Goal: Use online tool/utility: Utilize a website feature to perform a specific function

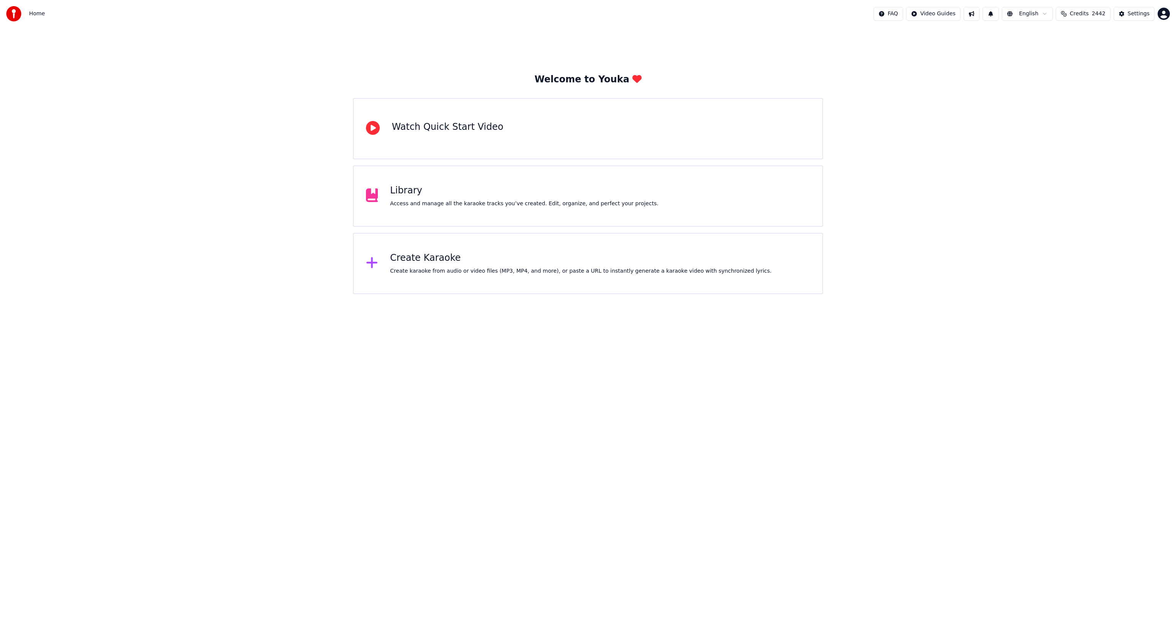
click at [683, 196] on div "Library Access and manage all the karaoke tracks you’ve created. Edit, organize…" at bounding box center [588, 195] width 470 height 61
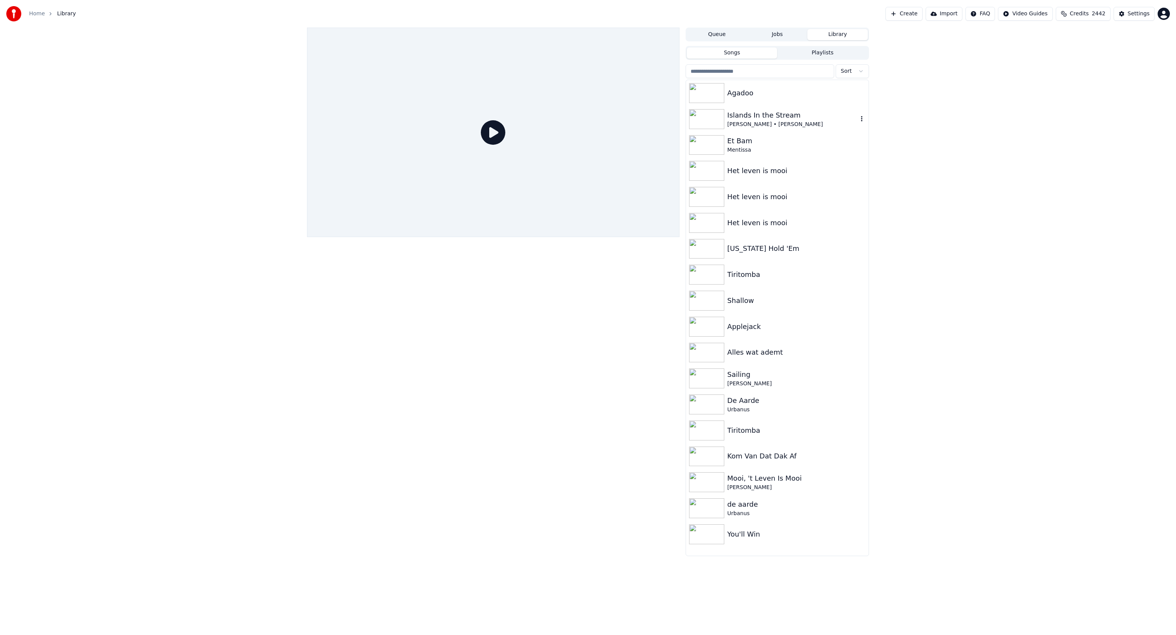
click at [790, 121] on div "[PERSON_NAME] • [PERSON_NAME]" at bounding box center [792, 125] width 131 height 8
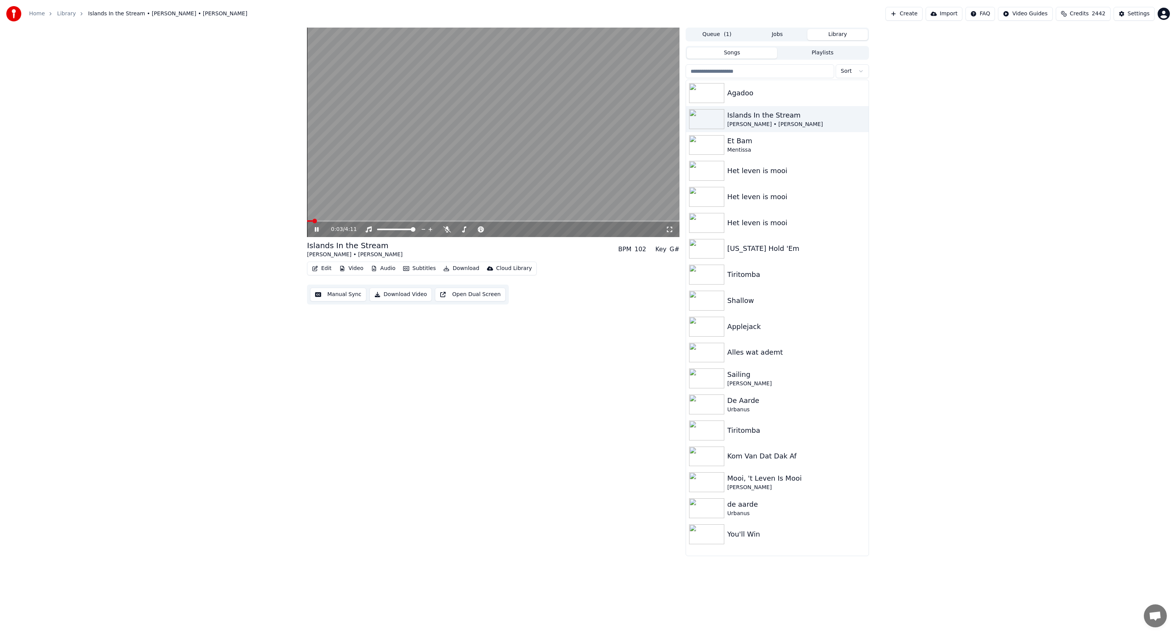
click at [317, 227] on icon at bounding box center [322, 229] width 18 height 6
click at [458, 266] on button "Download" at bounding box center [461, 268] width 42 height 11
click at [454, 377] on div "Subtitles [.lrc]" at bounding box center [470, 378] width 38 height 8
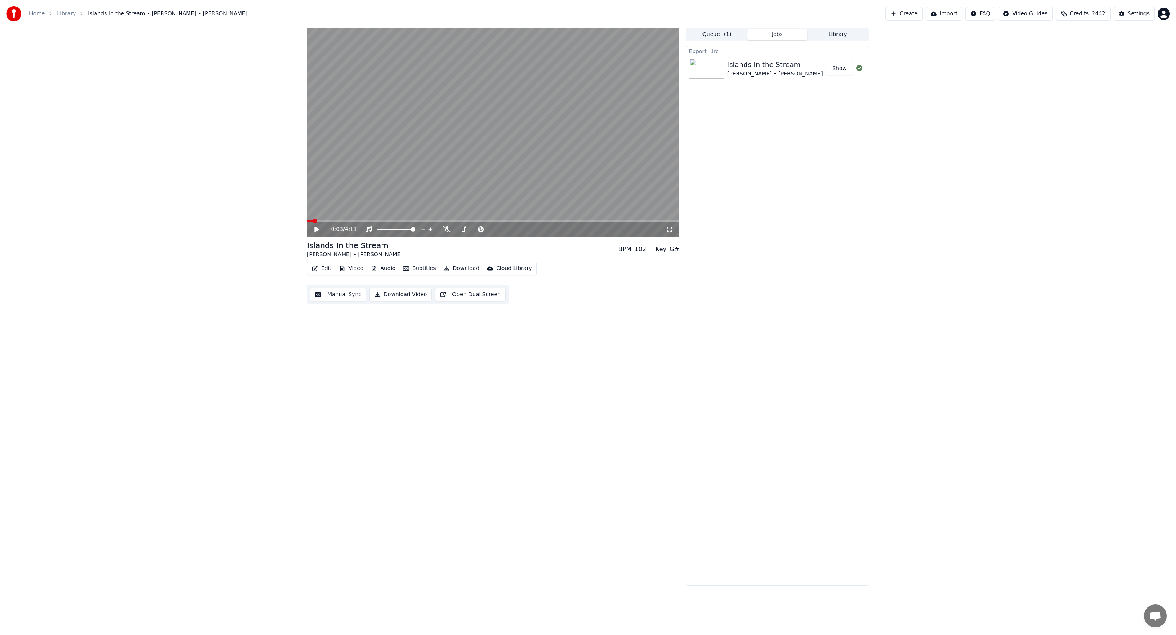
click at [843, 73] on button "Show" at bounding box center [840, 69] width 28 height 14
click at [954, 17] on button "Import" at bounding box center [944, 14] width 37 height 14
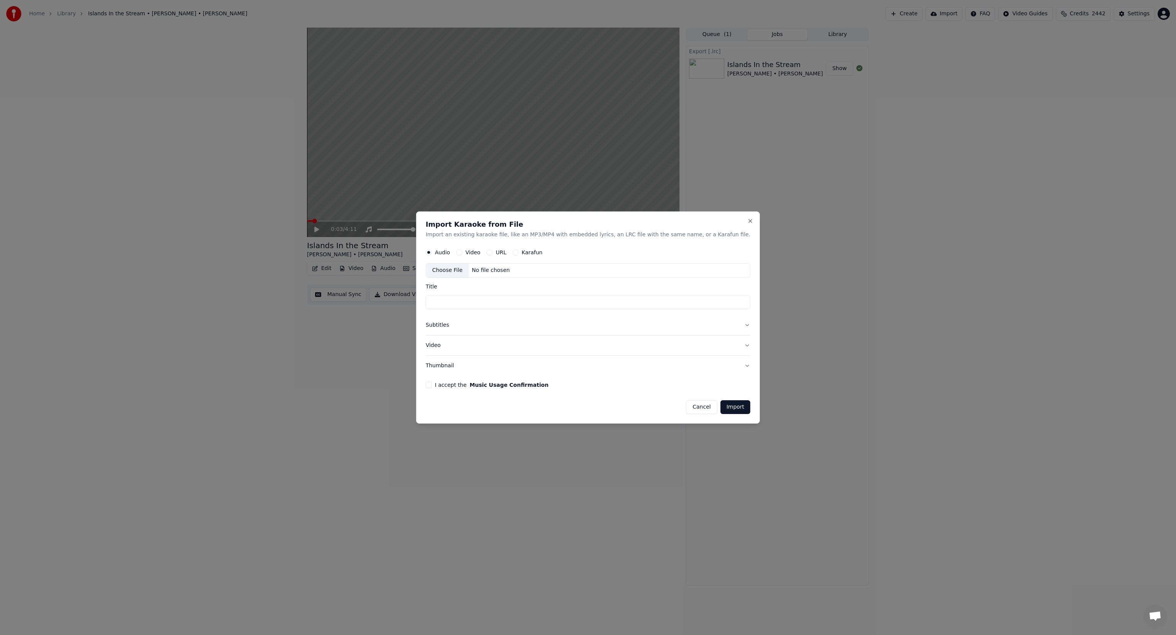
click at [467, 269] on div "Choose File" at bounding box center [447, 270] width 43 height 14
type input "**********"
click at [467, 325] on button "Subtitles" at bounding box center [588, 325] width 325 height 20
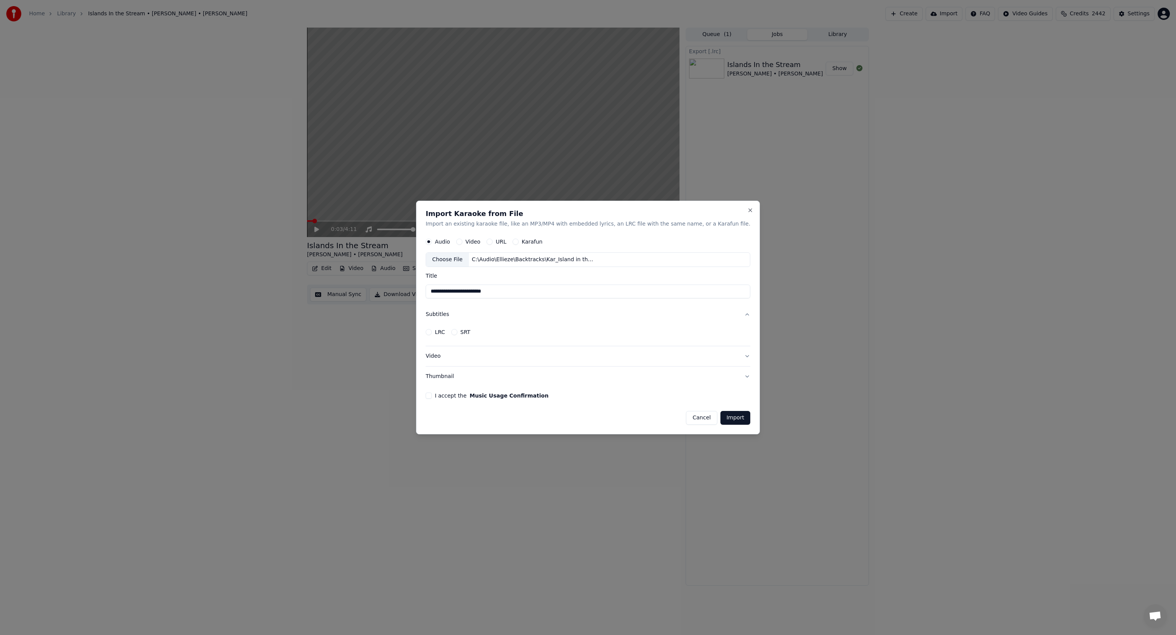
click at [432, 333] on button "LRC" at bounding box center [429, 332] width 6 height 6
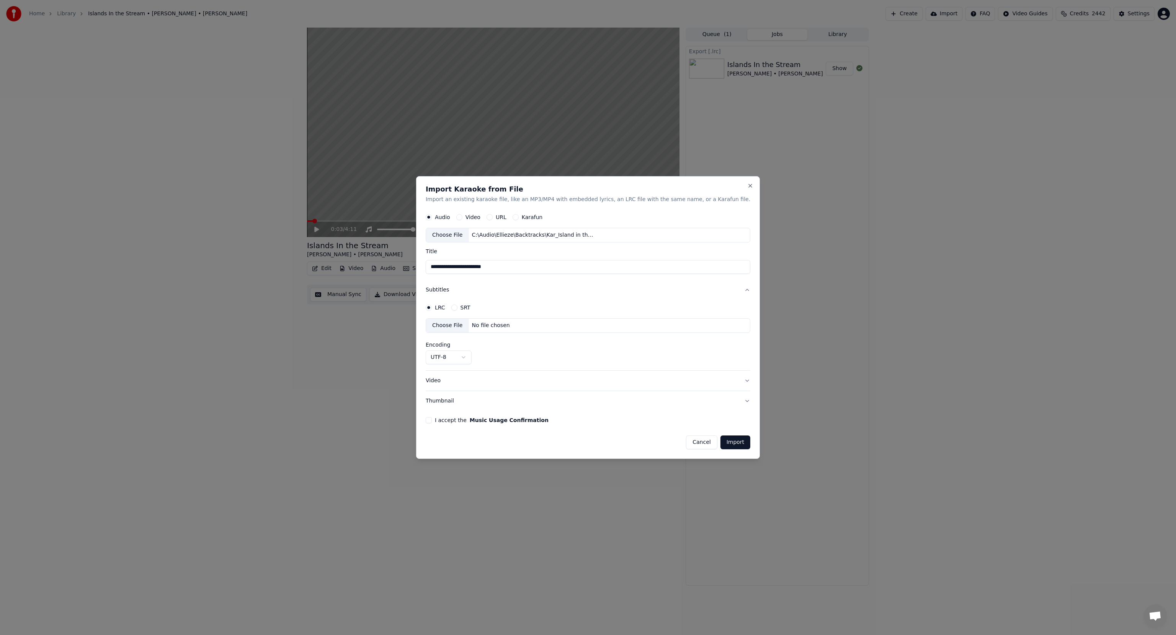
click at [506, 327] on div "No file chosen" at bounding box center [491, 326] width 44 height 8
select select "**********"
click at [432, 420] on button "I accept the Music Usage Confirmation" at bounding box center [429, 420] width 6 height 6
click at [720, 441] on button "Import" at bounding box center [735, 442] width 30 height 14
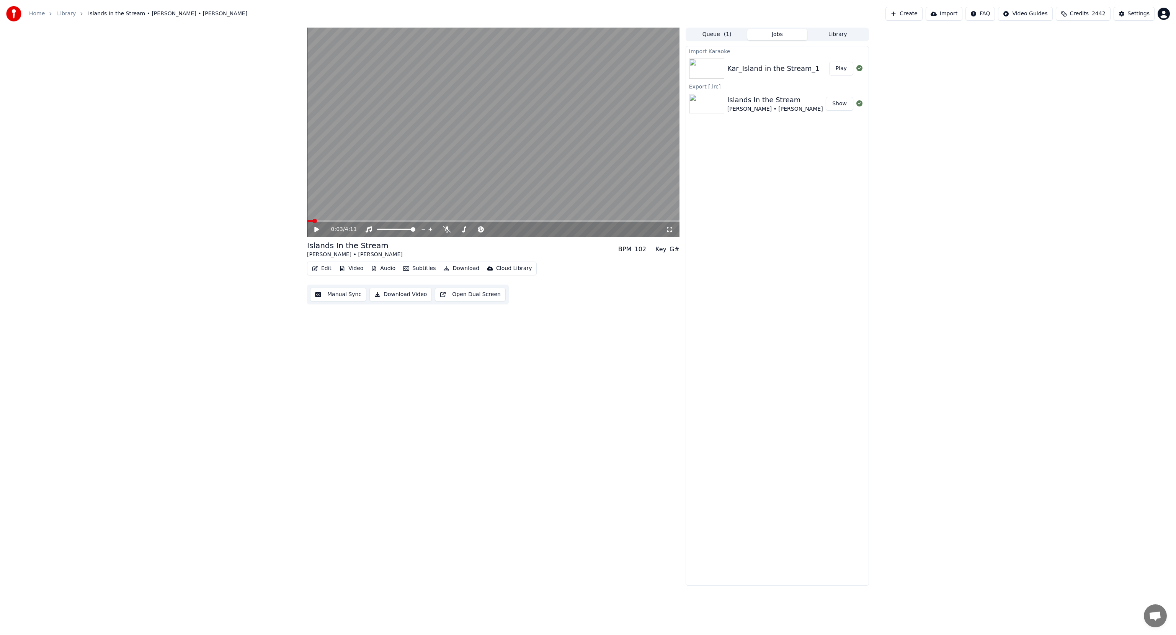
click at [956, 15] on button "Import" at bounding box center [944, 14] width 37 height 14
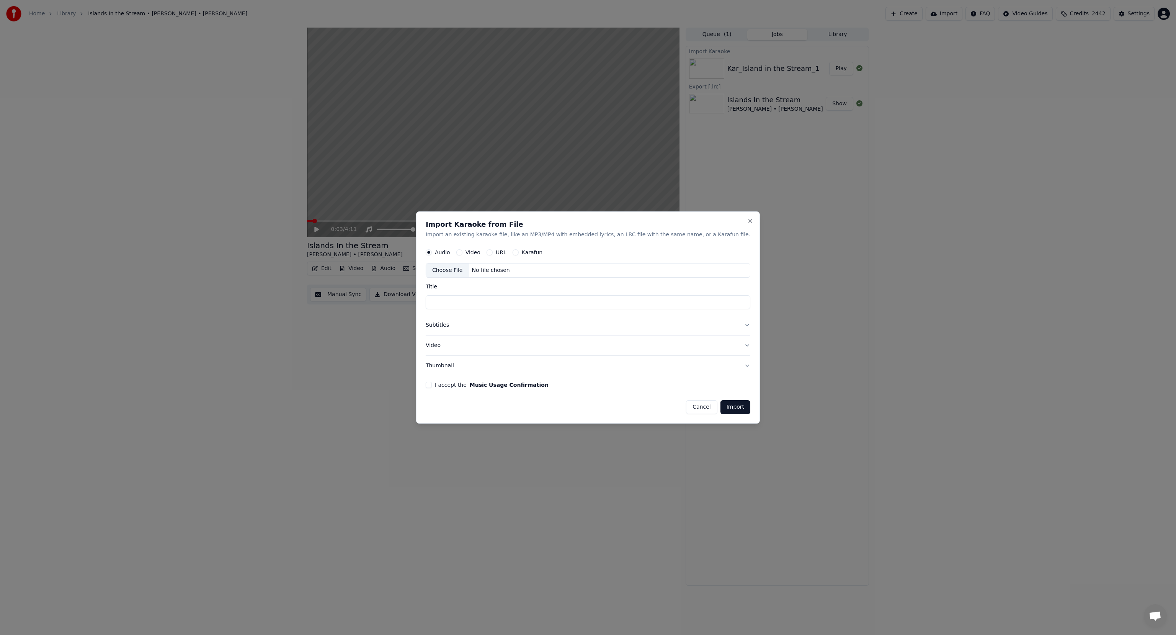
click at [492, 270] on div "No file chosen" at bounding box center [491, 270] width 44 height 8
click at [476, 328] on button "Subtitles" at bounding box center [588, 325] width 325 height 20
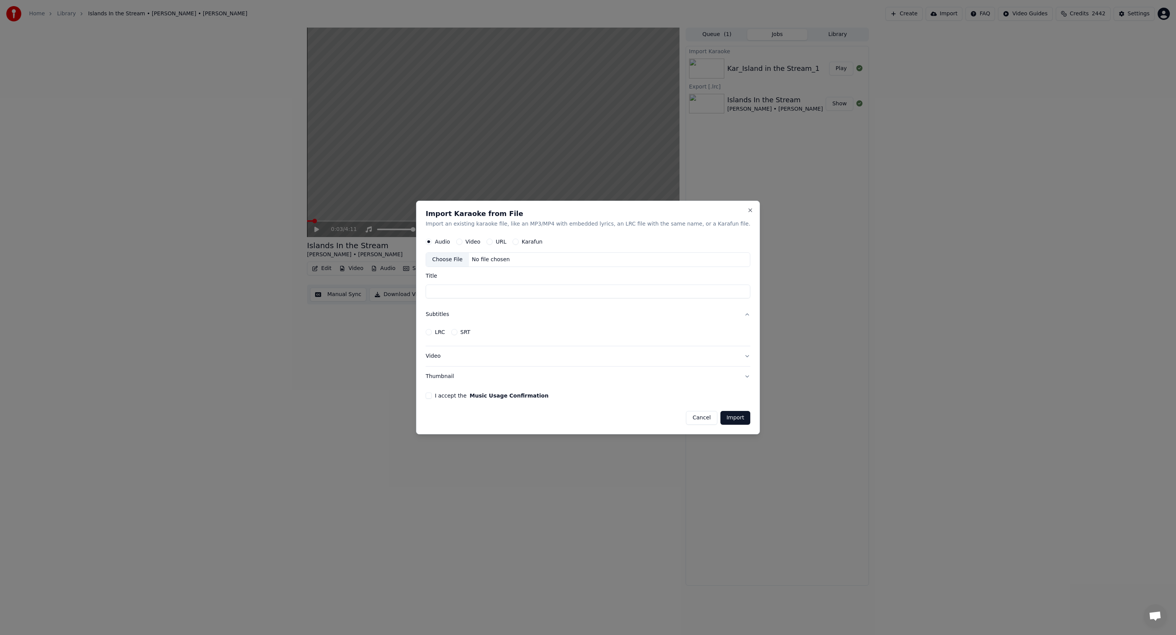
click at [445, 330] on div "LRC" at bounding box center [436, 332] width 20 height 6
click at [432, 334] on button "LRC" at bounding box center [429, 332] width 6 height 6
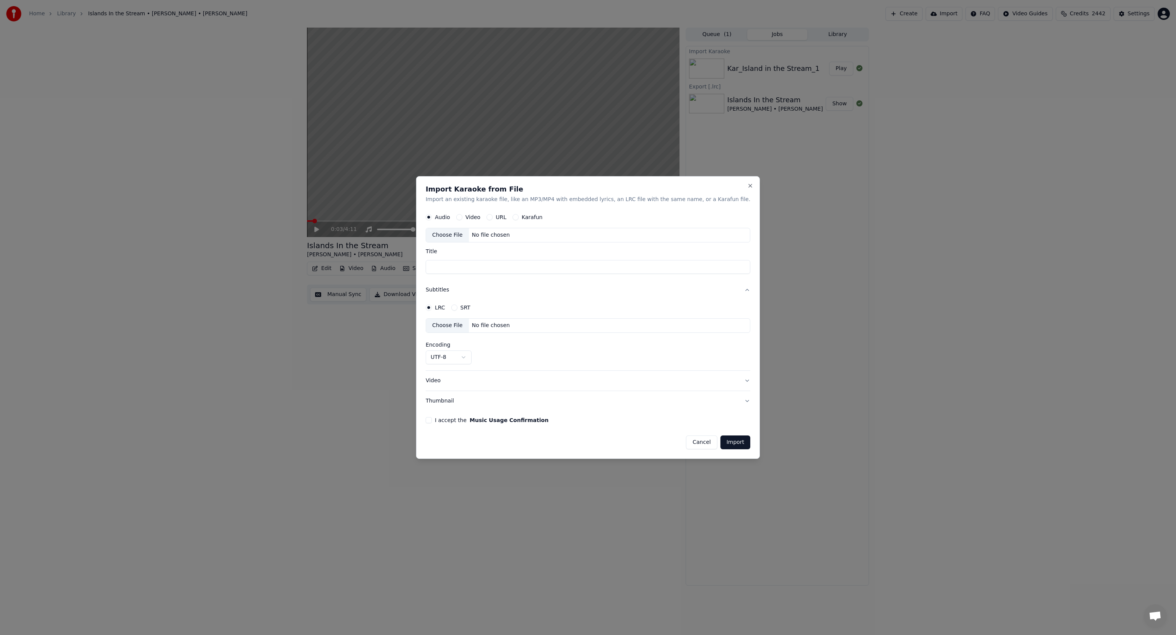
click at [469, 328] on div "Choose File" at bounding box center [447, 326] width 43 height 14
select select "**********"
click at [466, 238] on div "Choose File" at bounding box center [447, 235] width 43 height 14
type input "**********"
click at [432, 417] on button "I accept the Music Usage Confirmation" at bounding box center [429, 420] width 6 height 6
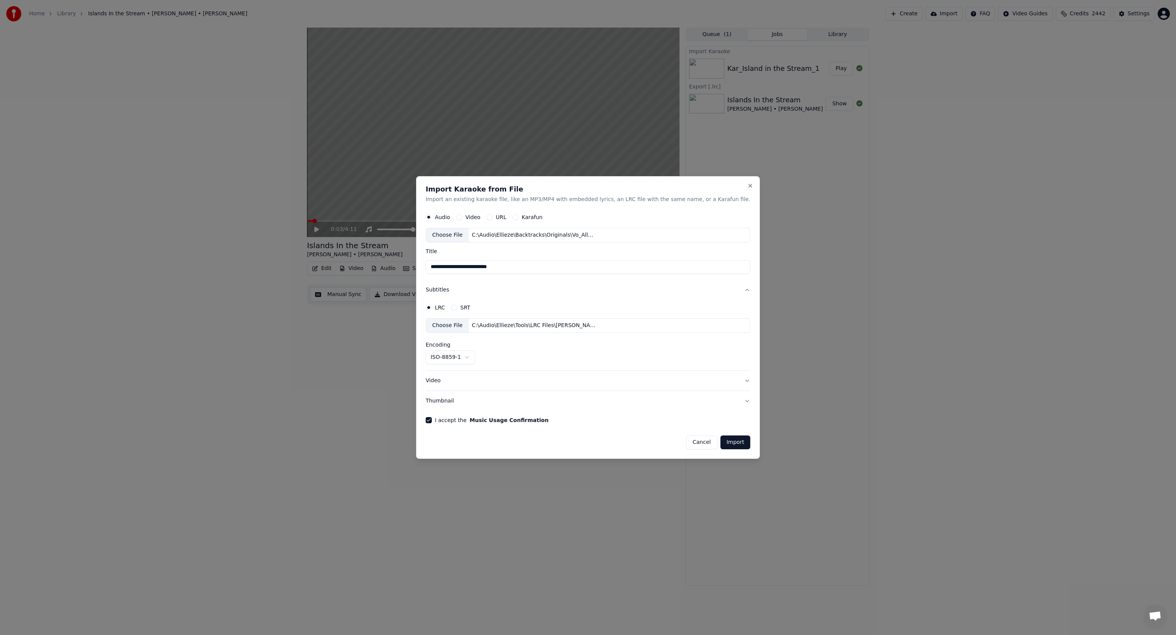
click at [720, 446] on button "Import" at bounding box center [735, 442] width 30 height 14
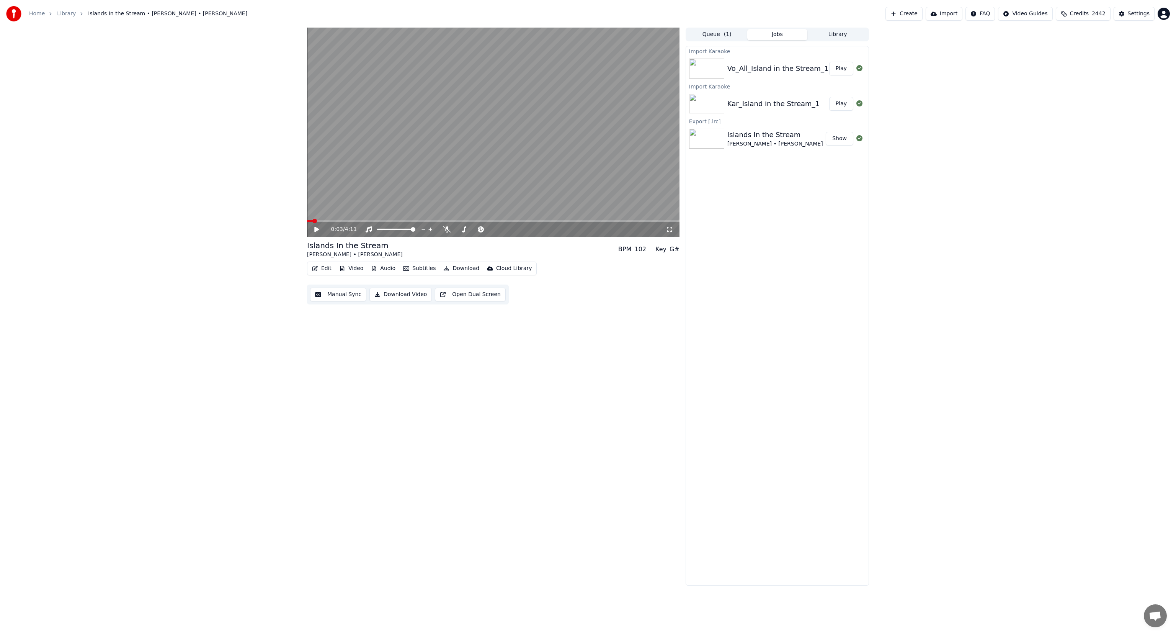
click at [846, 69] on button "Play" at bounding box center [841, 69] width 24 height 14
click at [318, 230] on icon at bounding box center [317, 229] width 4 height 5
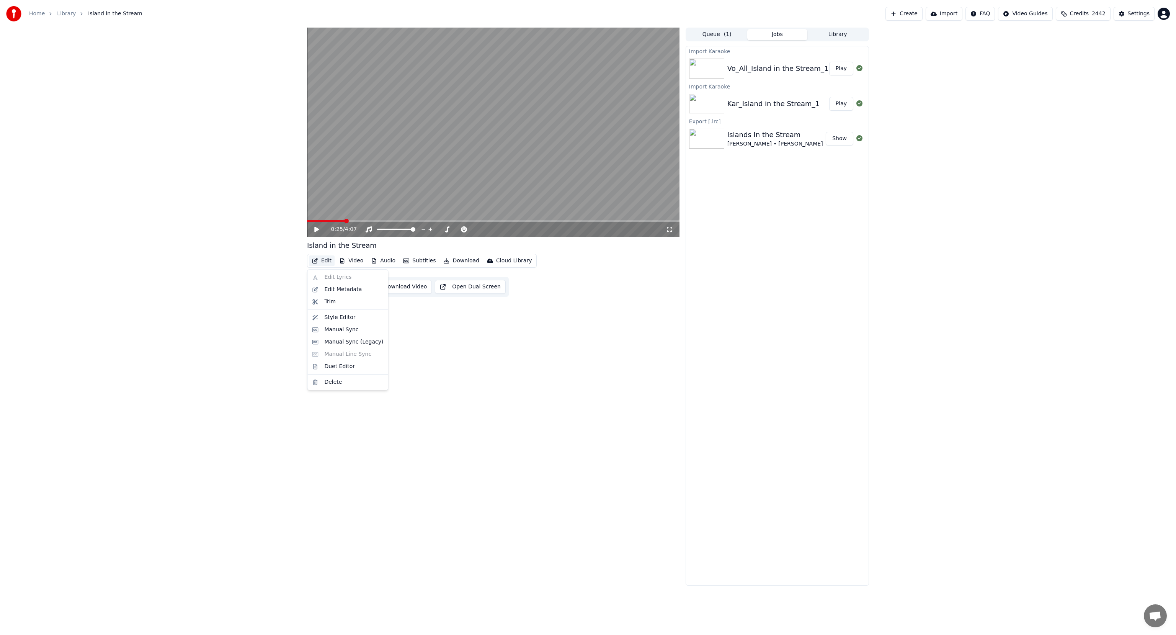
click at [319, 263] on button "Edit" at bounding box center [322, 260] width 26 height 11
click at [337, 330] on div "Manual Sync" at bounding box center [341, 330] width 34 height 8
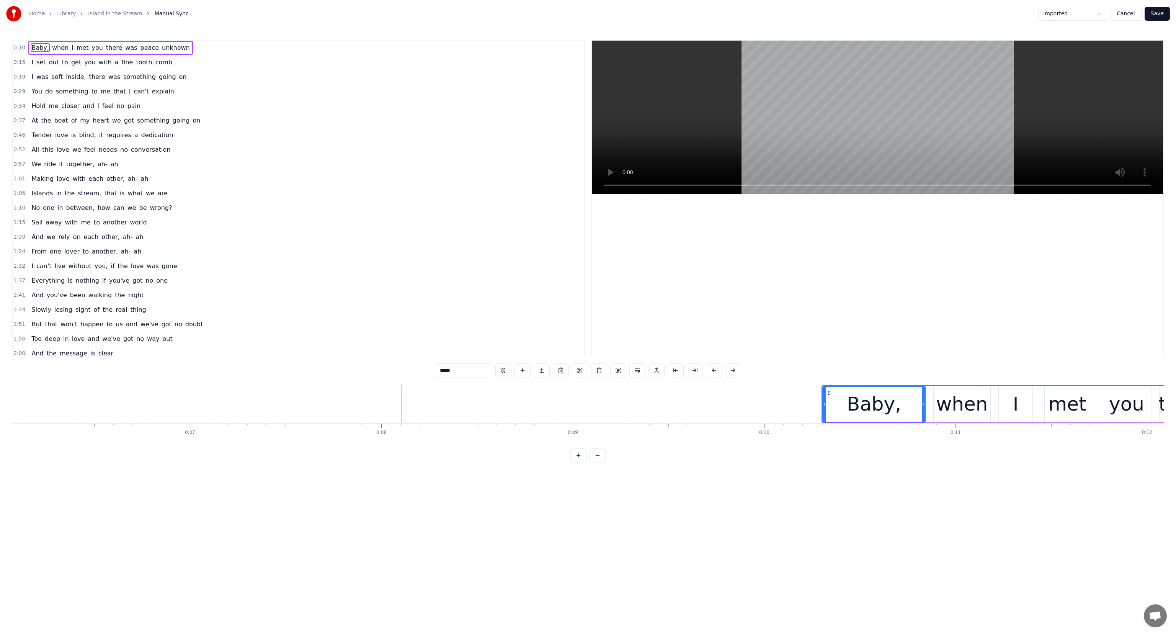
scroll to position [0, 1421]
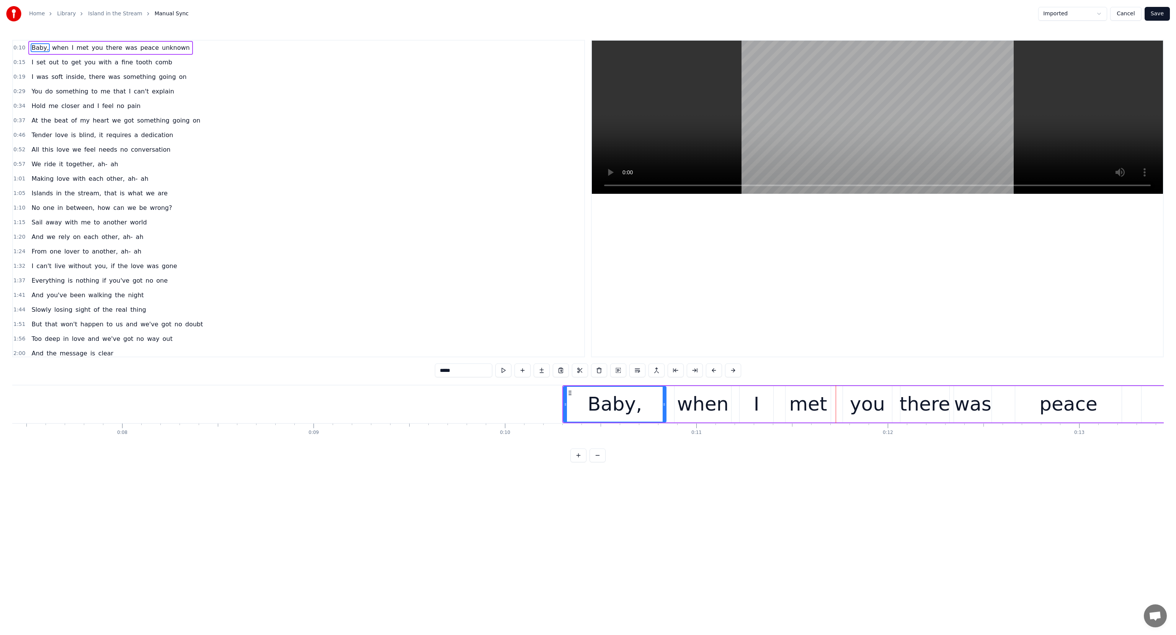
click at [36, 47] on span "Baby," at bounding box center [40, 47] width 19 height 9
click at [504, 372] on button at bounding box center [503, 370] width 16 height 14
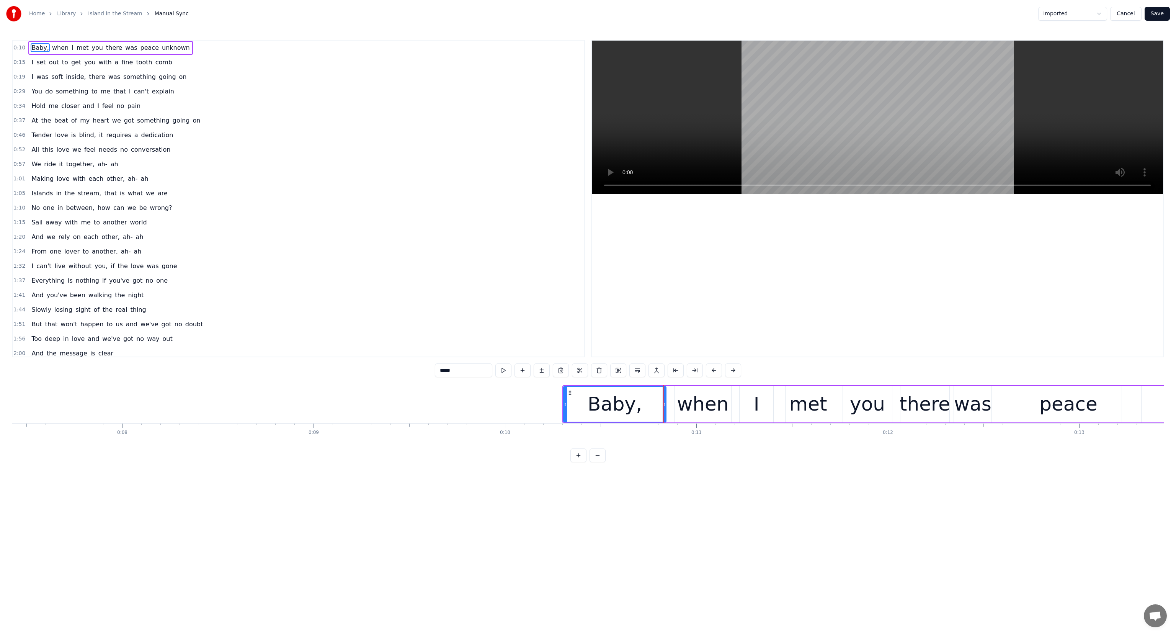
click at [1129, 15] on button "Cancel" at bounding box center [1125, 14] width 31 height 14
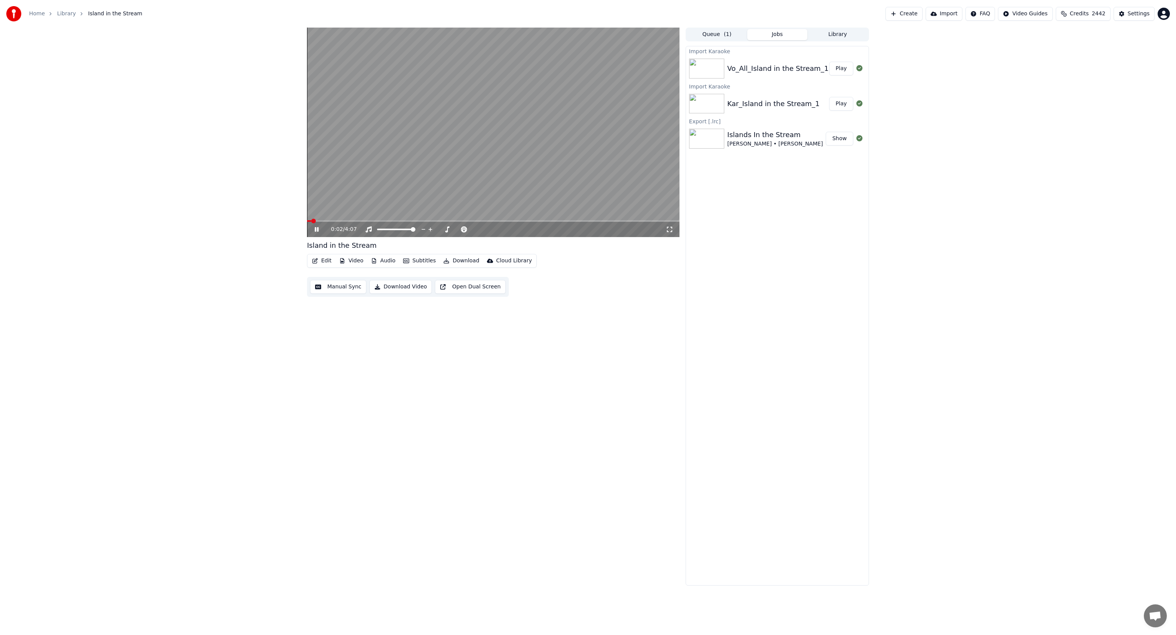
click at [317, 227] on icon at bounding box center [322, 229] width 18 height 6
click at [327, 260] on button "Edit" at bounding box center [322, 260] width 26 height 11
click at [343, 345] on div "Manual Sync (Legacy)" at bounding box center [353, 342] width 59 height 8
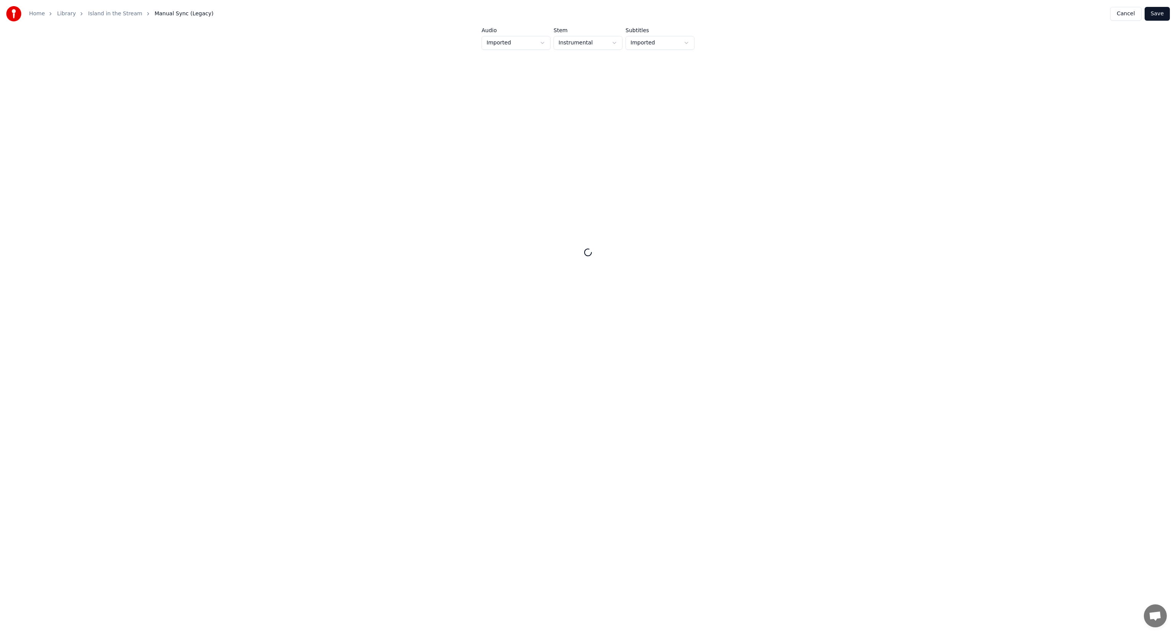
click at [1129, 15] on button "Cancel" at bounding box center [1125, 14] width 31 height 14
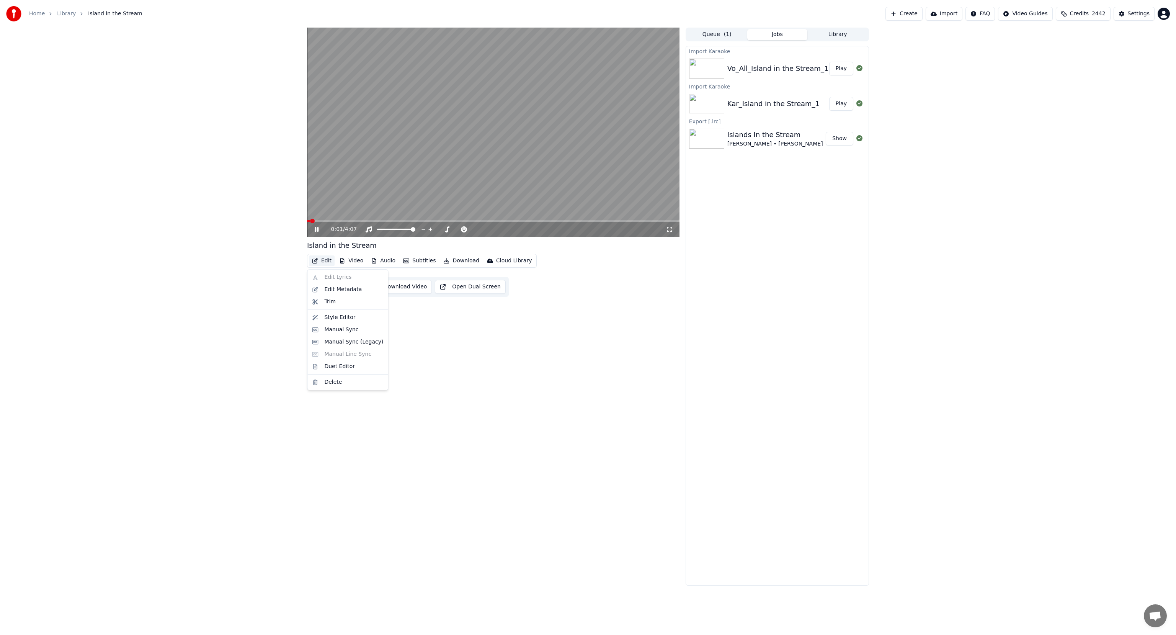
click at [321, 259] on button "Edit" at bounding box center [322, 260] width 26 height 11
click at [331, 330] on div "Manual Sync" at bounding box center [341, 330] width 34 height 8
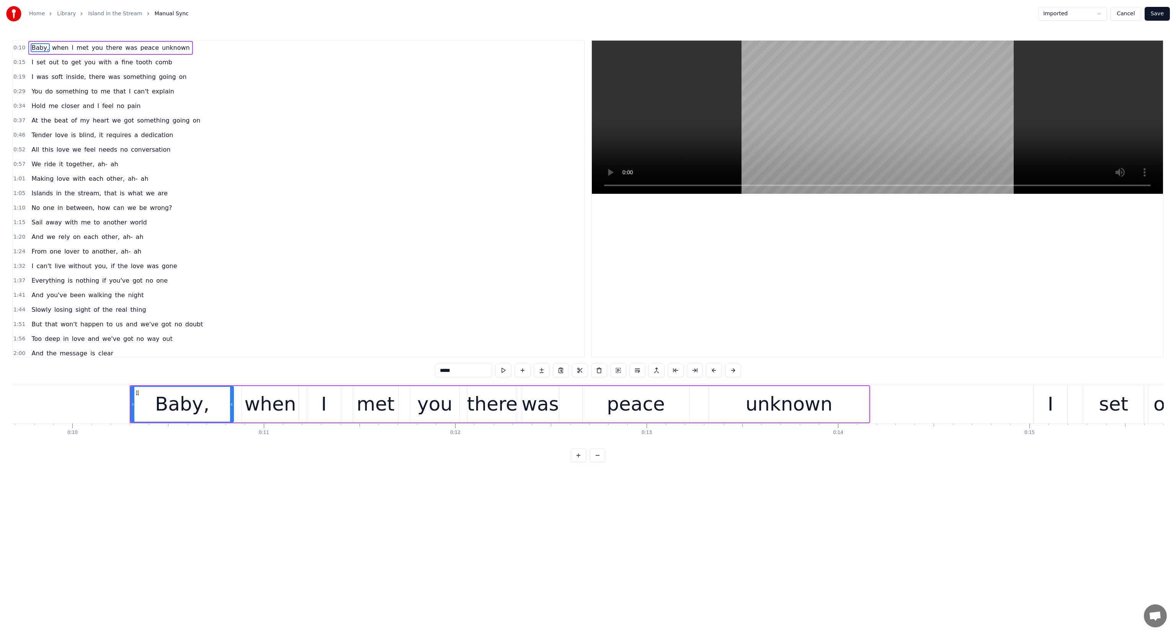
scroll to position [0, 1933]
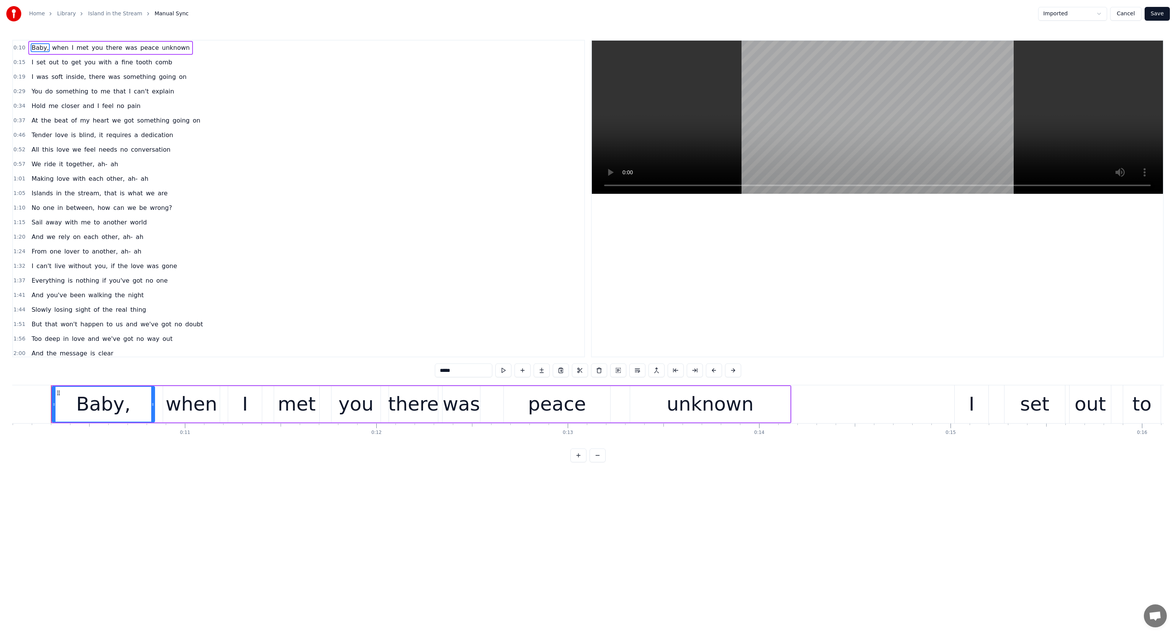
click at [16, 48] on span "0:10" at bounding box center [19, 48] width 12 height 8
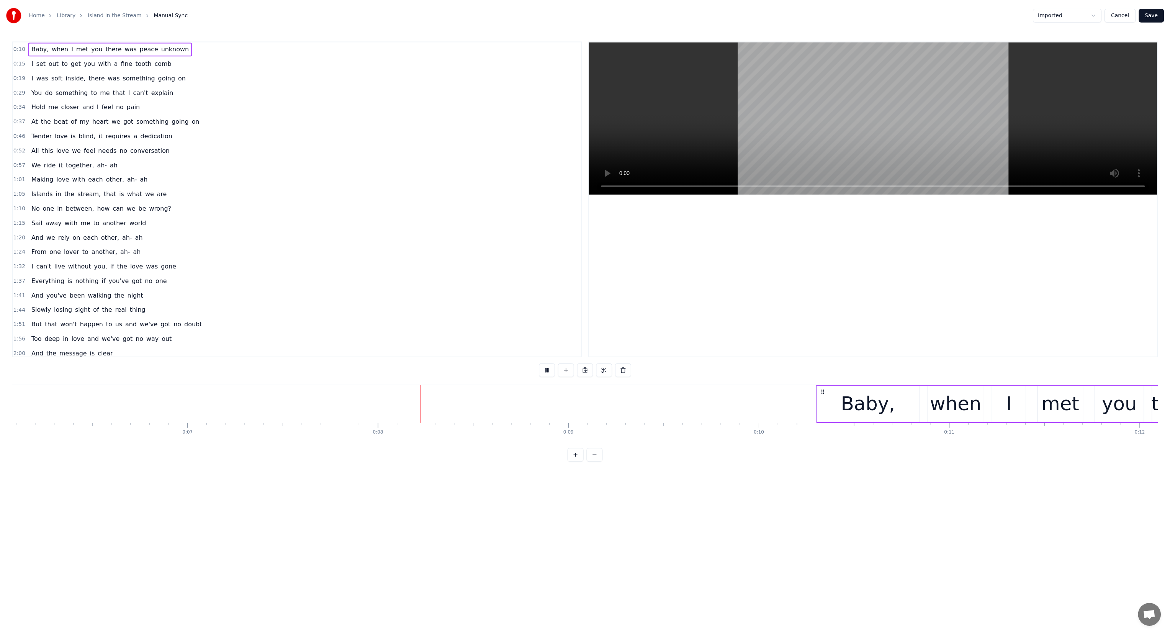
scroll to position [0, 1423]
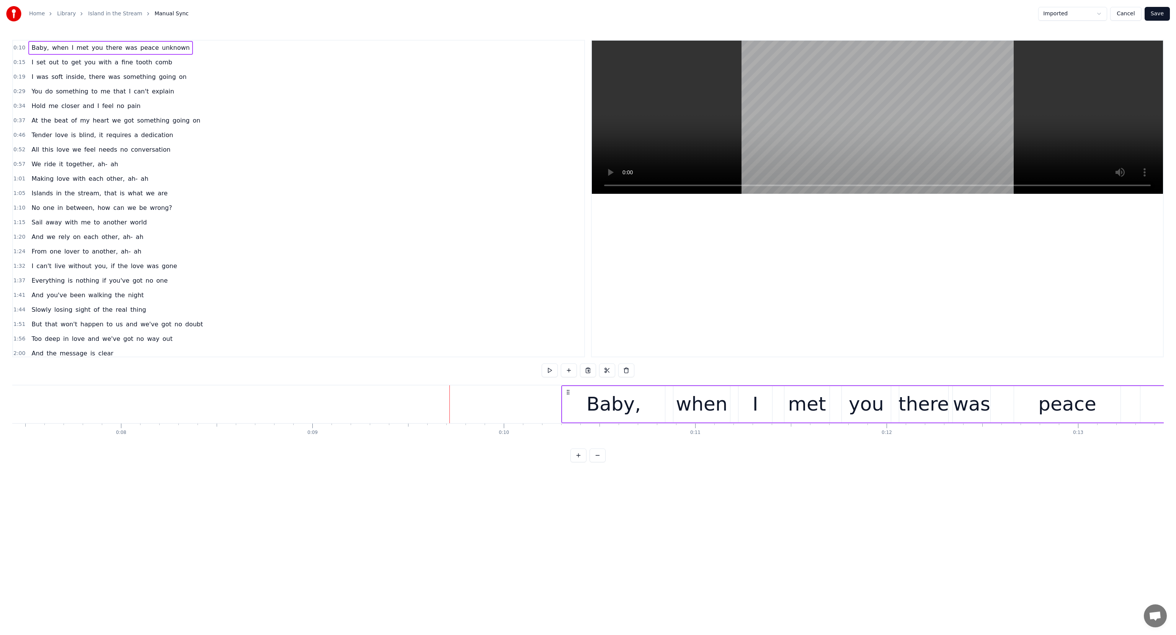
click at [1128, 13] on button "Cancel" at bounding box center [1125, 14] width 31 height 14
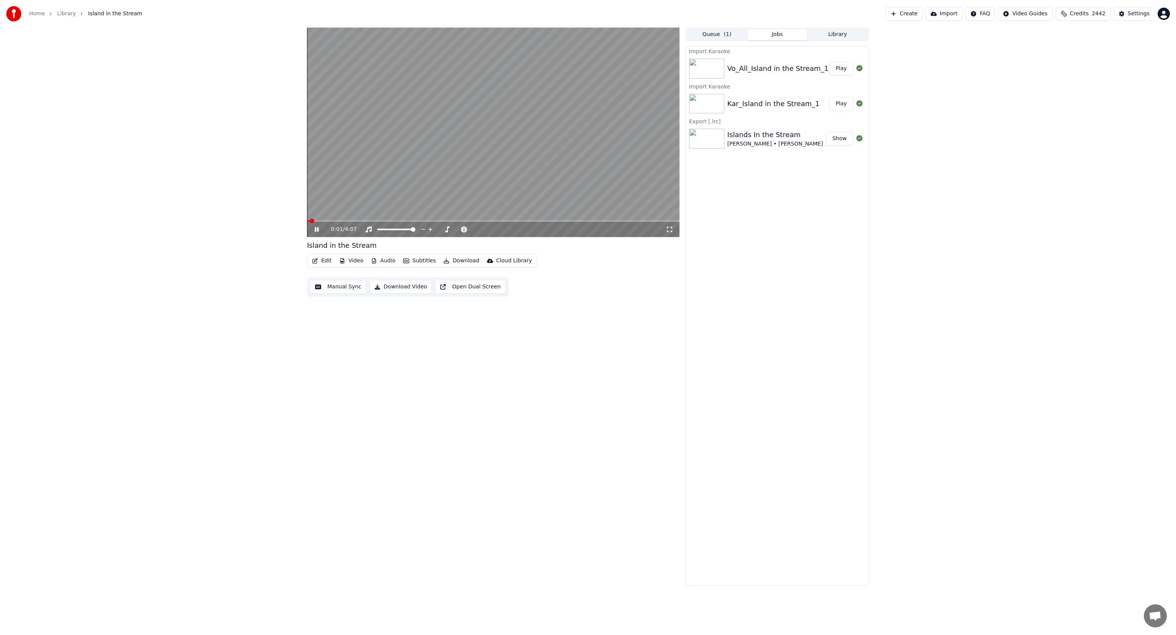
click at [318, 227] on icon at bounding box center [317, 229] width 4 height 5
click at [321, 263] on button "Edit" at bounding box center [322, 260] width 26 height 11
click at [331, 368] on div "Duet Editor" at bounding box center [339, 367] width 31 height 8
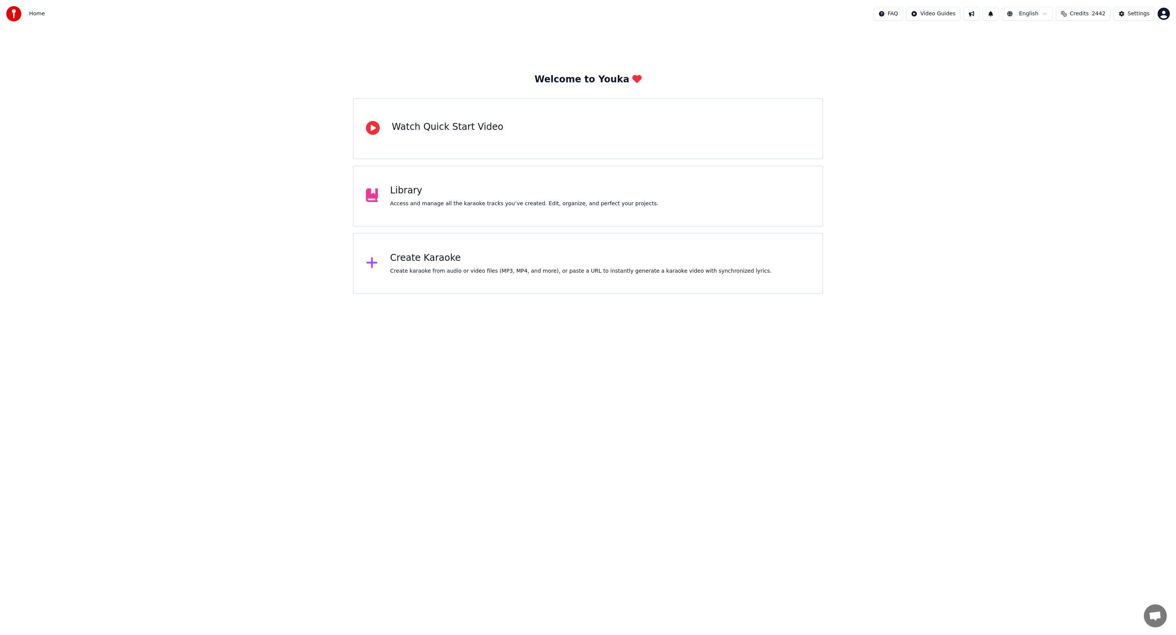
click at [615, 221] on div "Library Access and manage all the karaoke tracks you’ve created. Edit, organize…" at bounding box center [588, 195] width 470 height 61
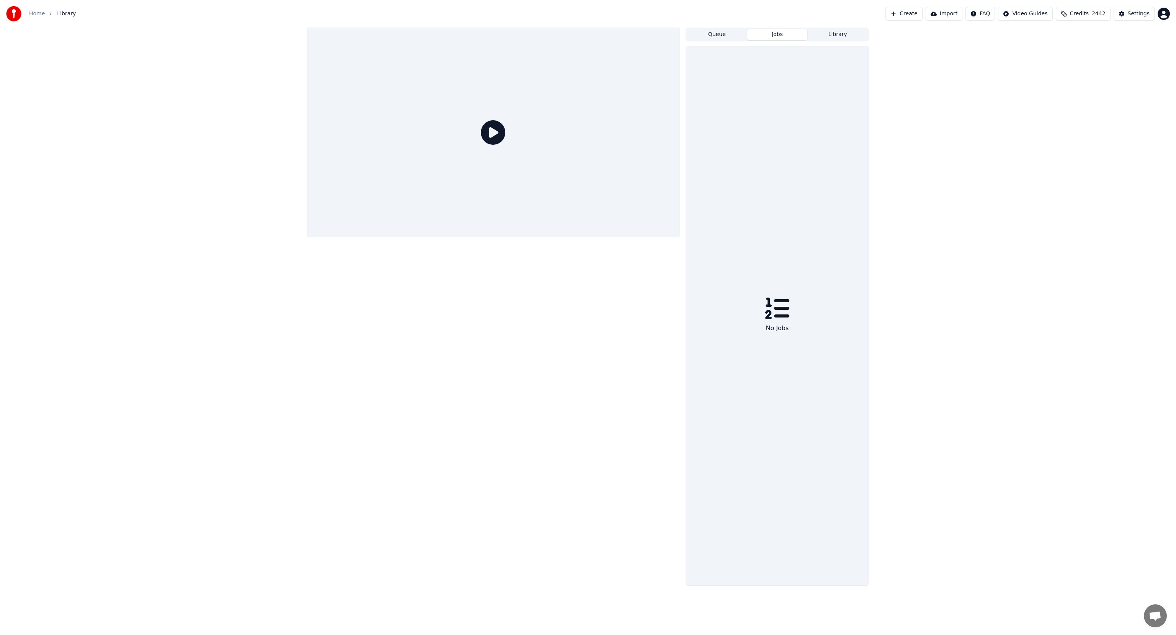
click at [777, 36] on button "Jobs" at bounding box center [777, 34] width 60 height 11
click at [827, 35] on button "Library" at bounding box center [837, 34] width 60 height 11
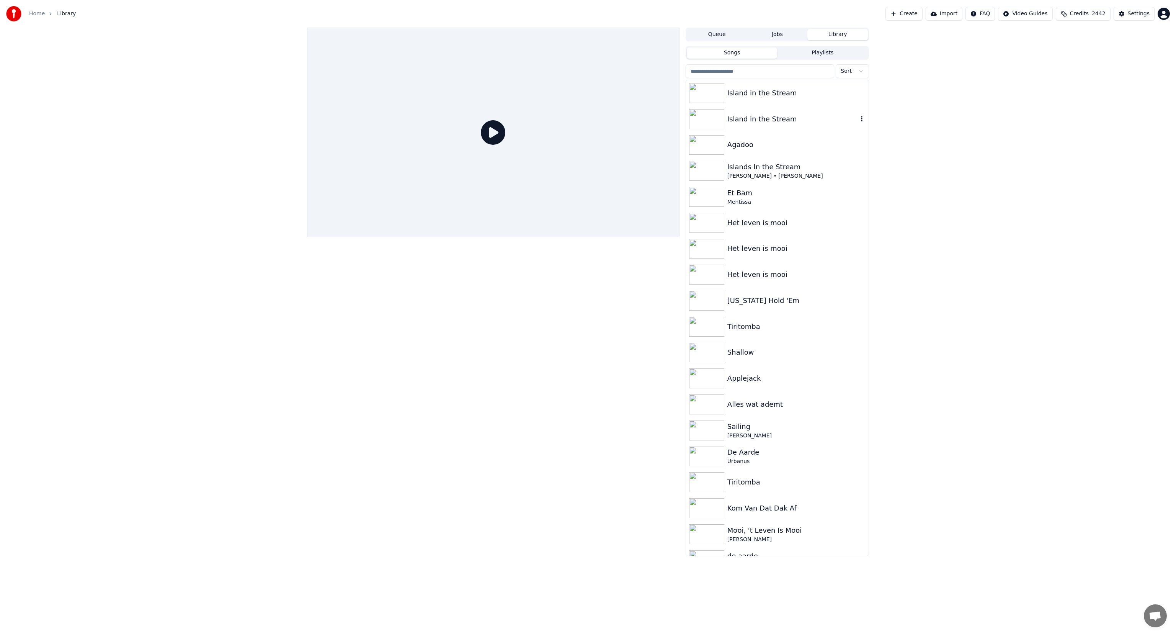
click at [788, 119] on div "Island in the Stream" at bounding box center [792, 119] width 131 height 11
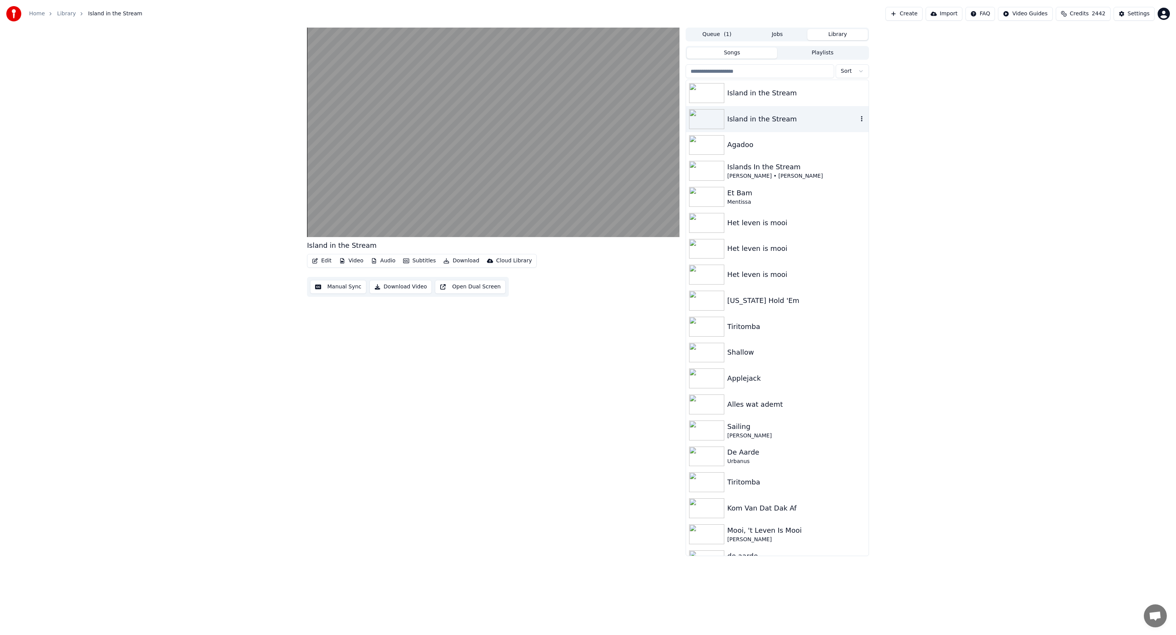
click at [788, 119] on div "Island in the Stream" at bounding box center [792, 119] width 131 height 11
click at [758, 91] on div "Island in the Stream" at bounding box center [792, 93] width 131 height 11
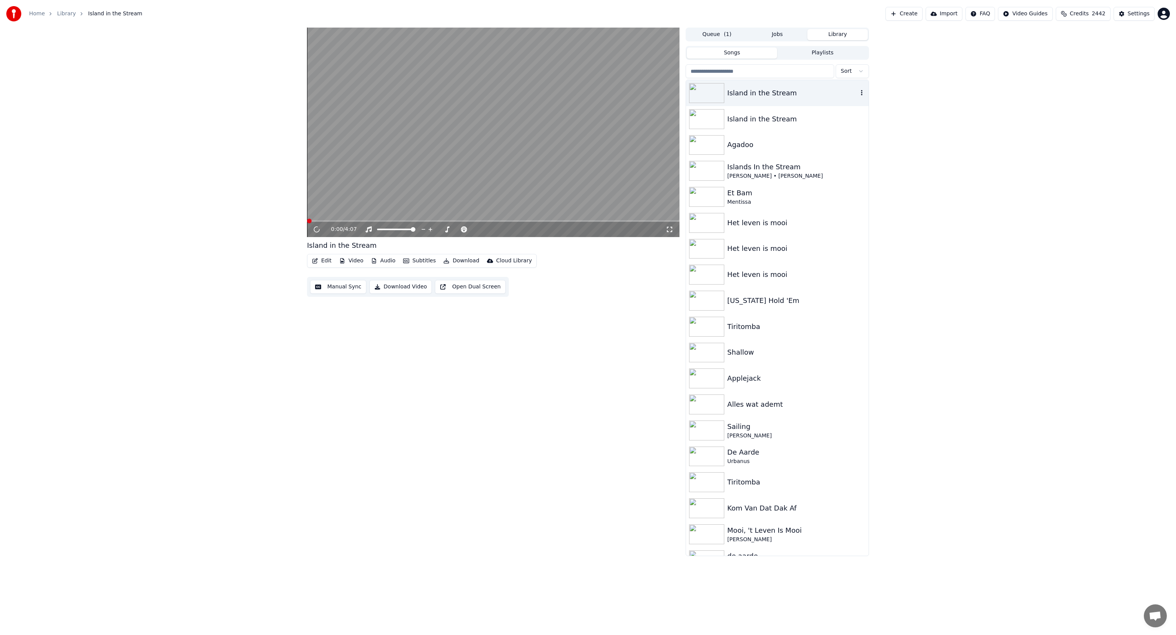
click at [758, 91] on div "Island in the Stream" at bounding box center [792, 93] width 131 height 11
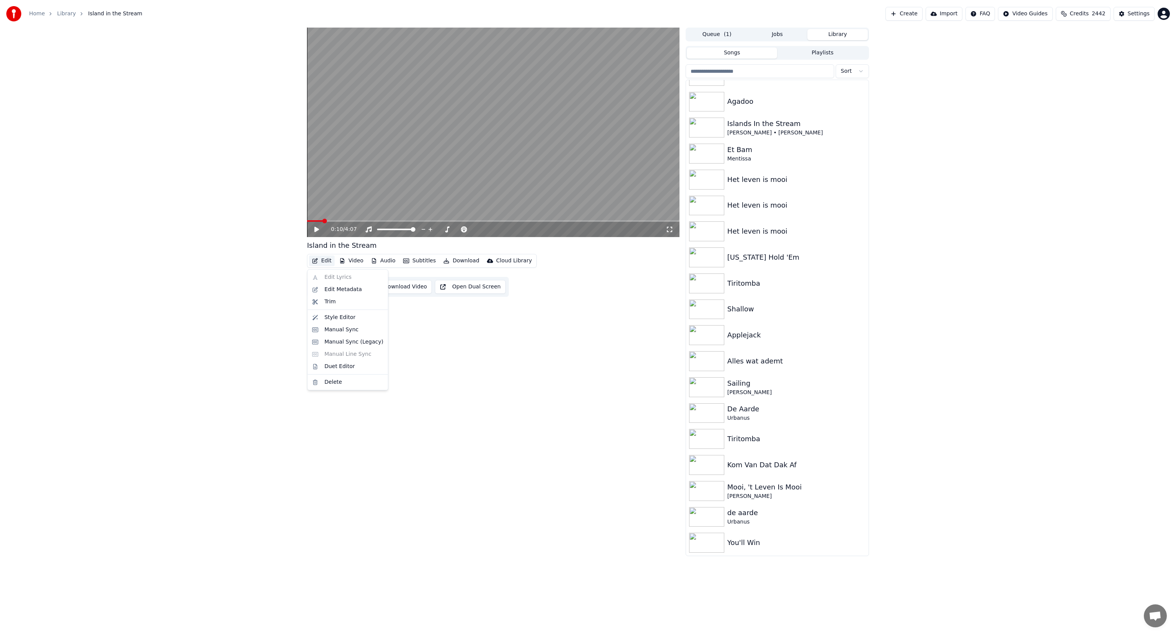
click at [321, 260] on button "Edit" at bounding box center [322, 260] width 26 height 11
click at [326, 332] on div "Manual Sync" at bounding box center [341, 330] width 34 height 8
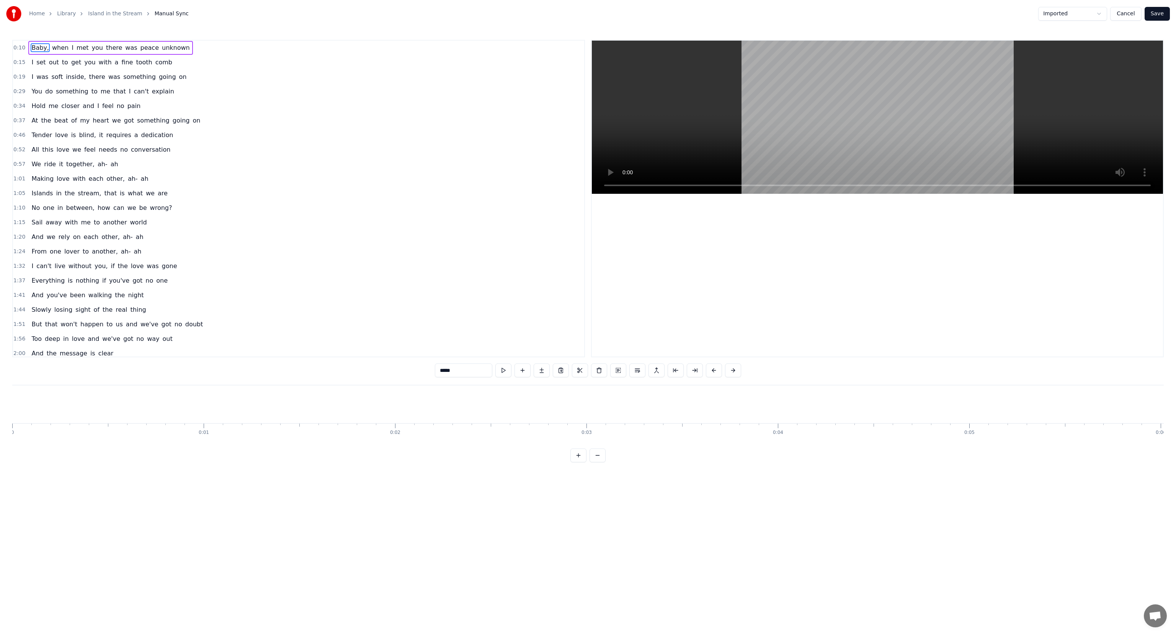
click at [105, 13] on link "Island in the Stream" at bounding box center [115, 14] width 54 height 8
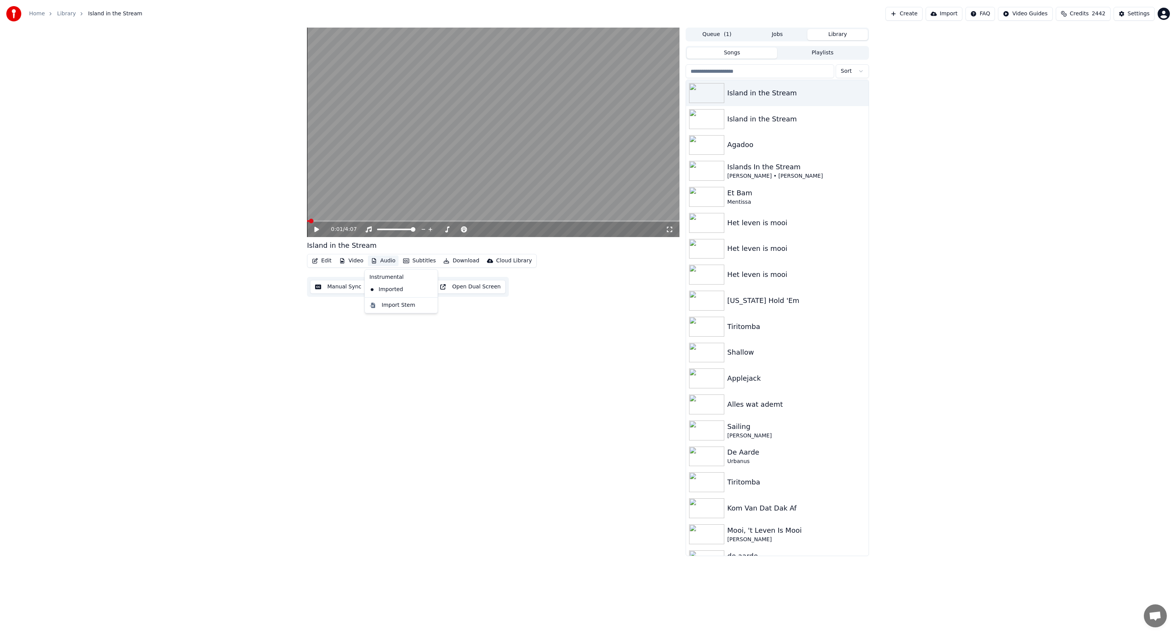
click at [379, 260] on button "Audio" at bounding box center [383, 260] width 31 height 11
click at [333, 302] on div "Trim" at bounding box center [329, 302] width 11 height 8
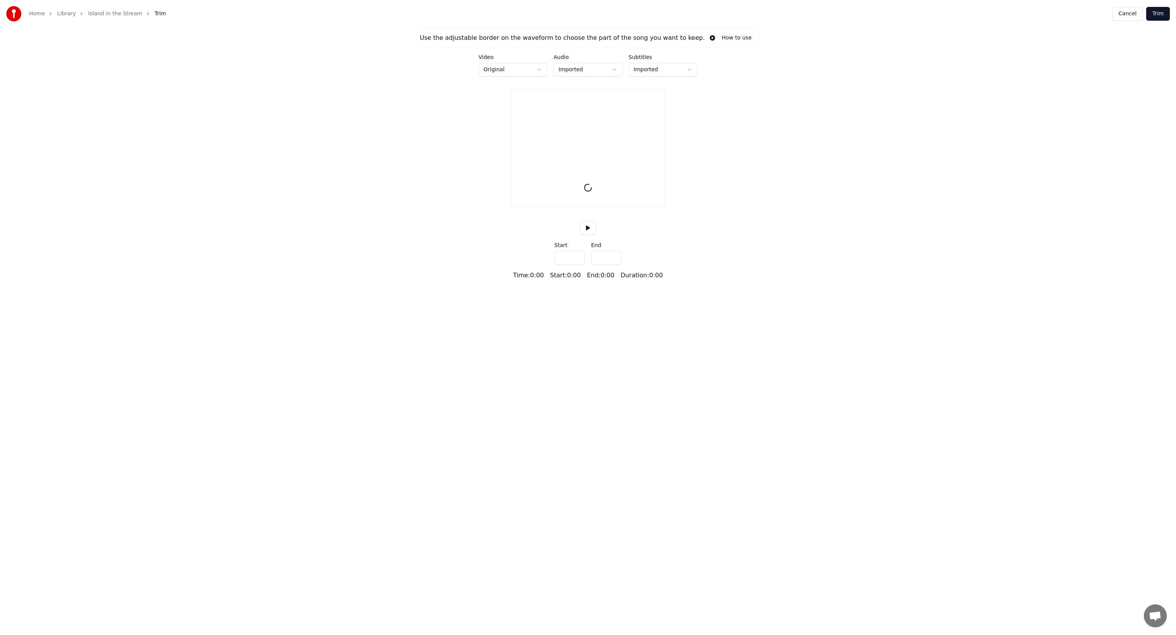
click at [708, 37] on button "How to use" at bounding box center [730, 38] width 51 height 14
click at [1130, 12] on button "Cancel" at bounding box center [1127, 14] width 31 height 14
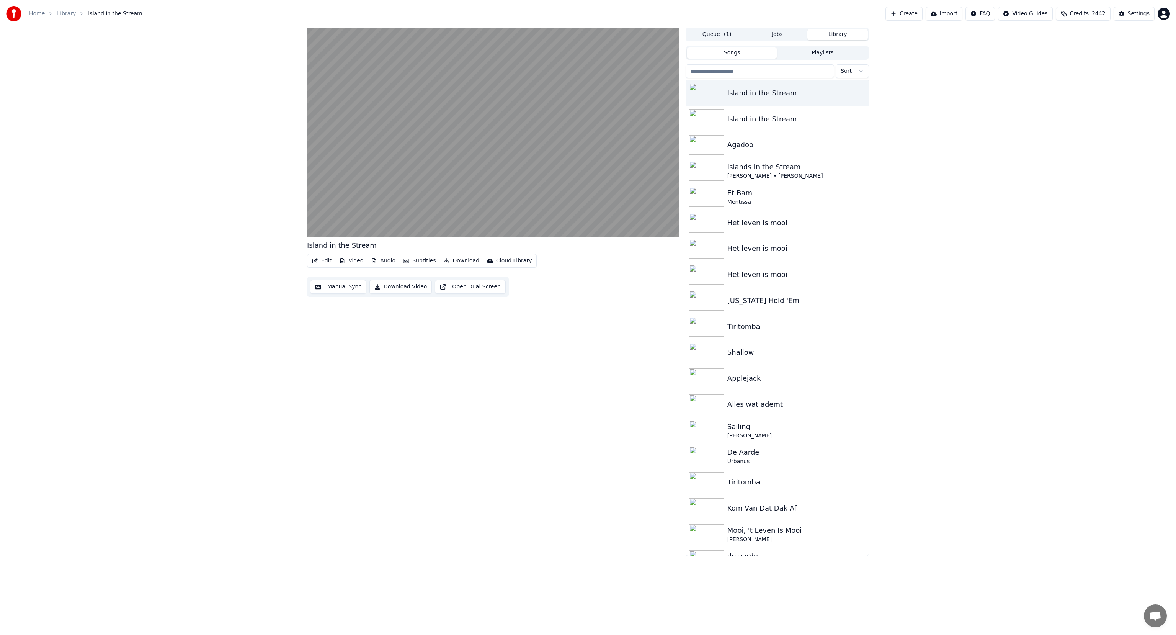
click at [325, 261] on button "Edit" at bounding box center [322, 260] width 26 height 11
click at [337, 330] on div "Manual Sync" at bounding box center [341, 330] width 34 height 8
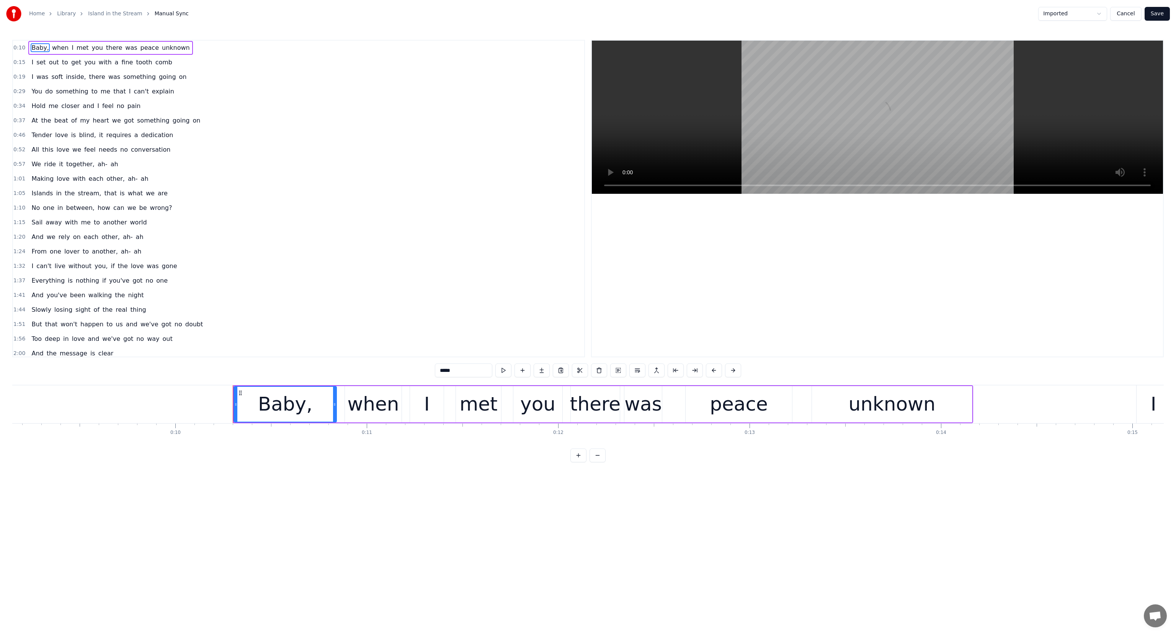
scroll to position [0, 1933]
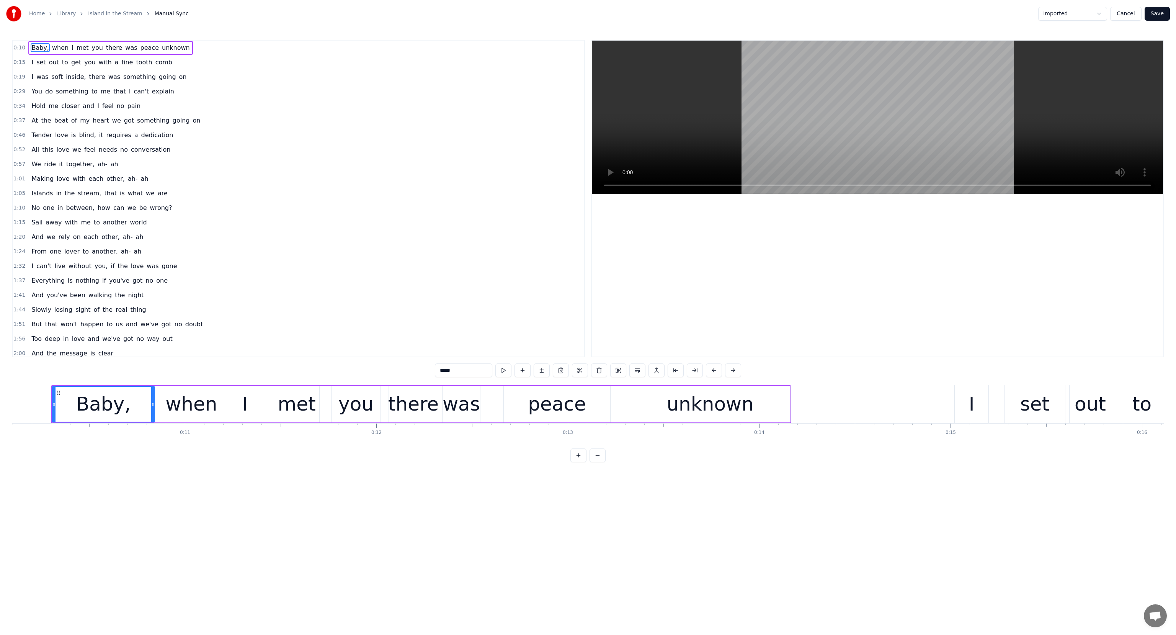
click at [20, 48] on span "0:10" at bounding box center [19, 48] width 12 height 8
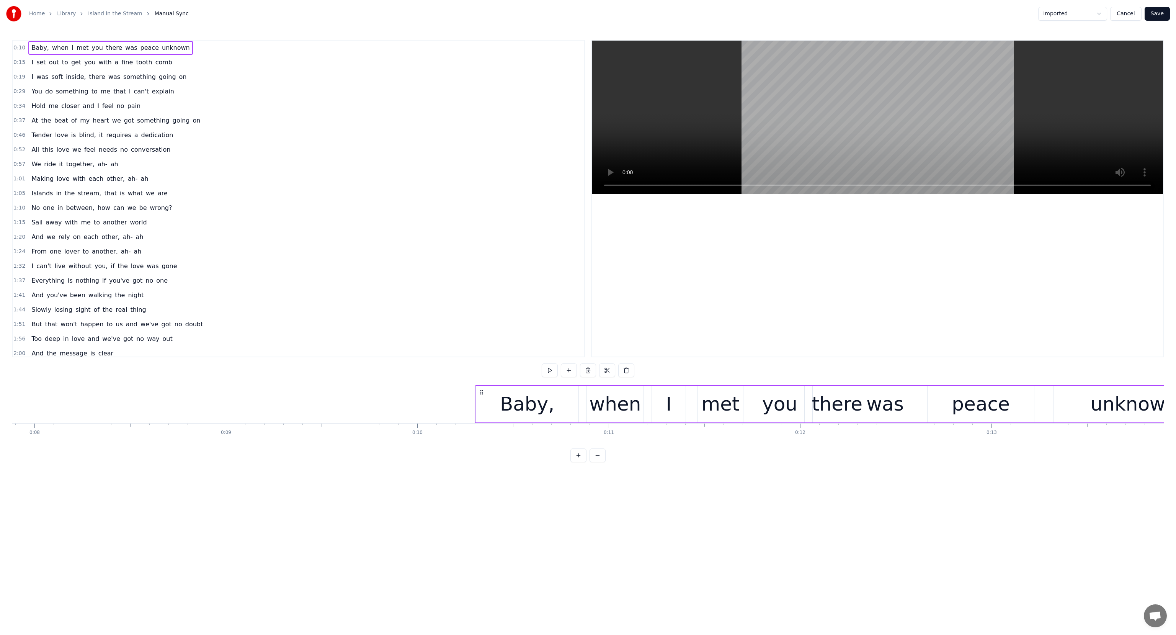
scroll to position [0, 1496]
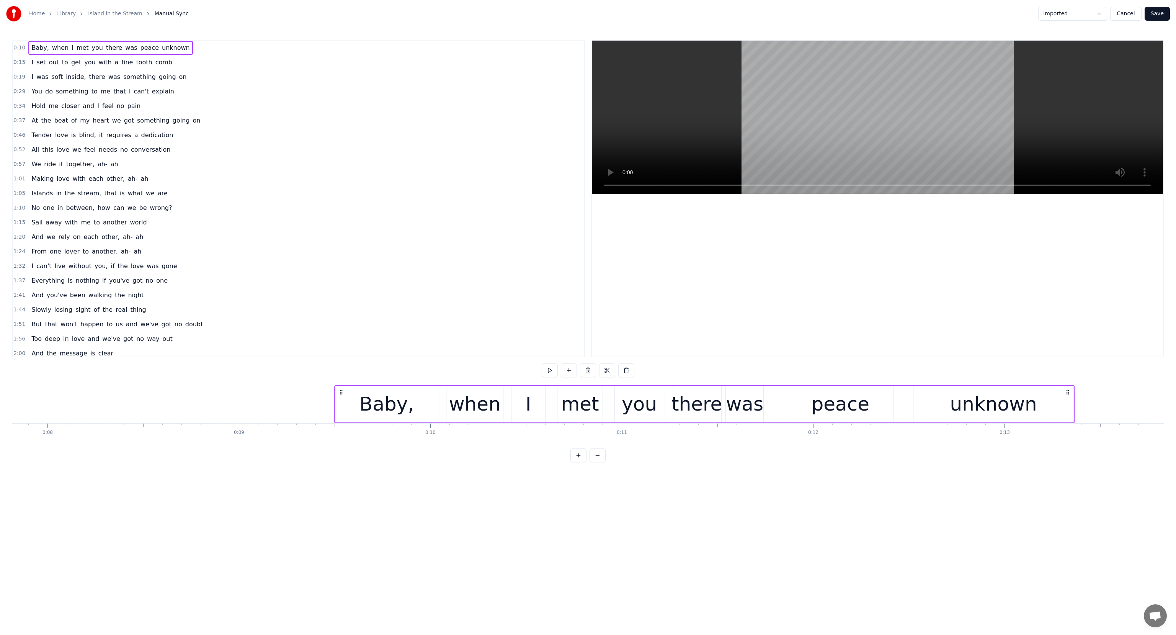
drag, startPoint x: 495, startPoint y: 390, endPoint x: 341, endPoint y: 393, distance: 153.1
click at [341, 393] on icon at bounding box center [341, 392] width 6 height 6
click at [15, 49] on span "0:09" at bounding box center [19, 48] width 12 height 8
click at [541, 371] on button at bounding box center [540, 370] width 16 height 14
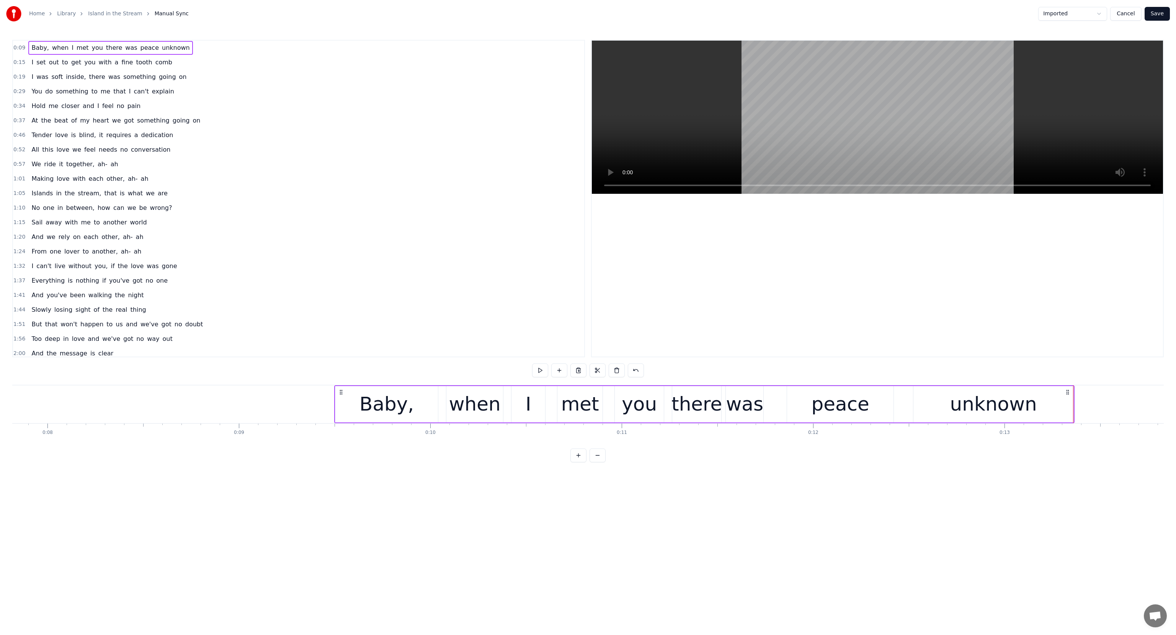
click at [541, 371] on button at bounding box center [540, 370] width 16 height 14
click at [437, 273] on div "1:37 Everything is nothing if you've got no one" at bounding box center [298, 280] width 571 height 15
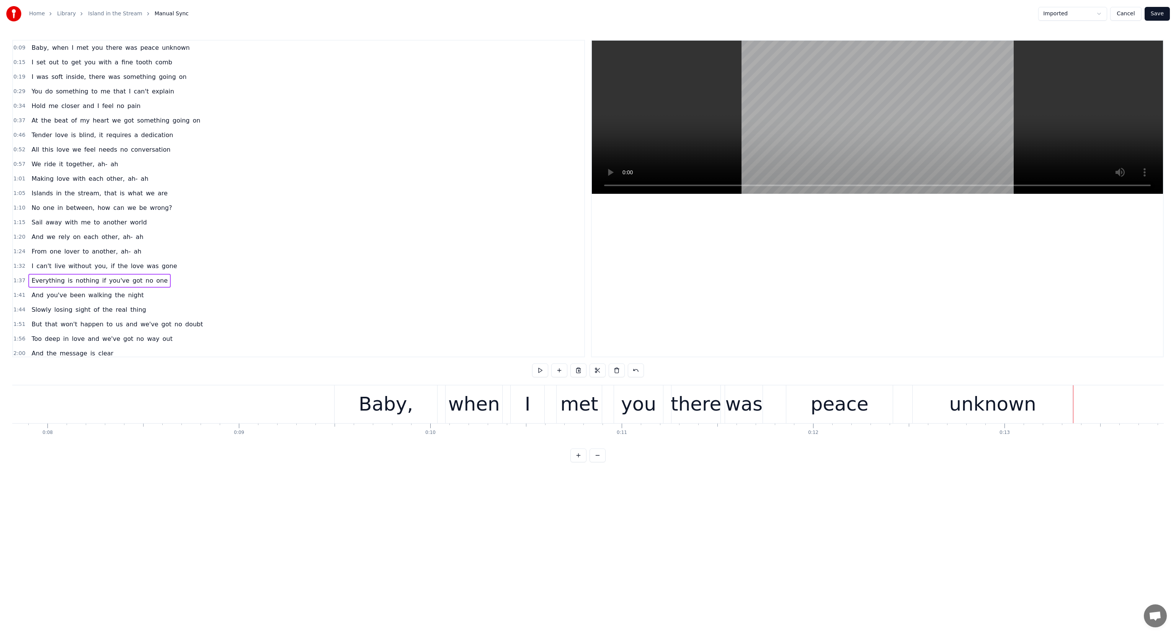
click at [1125, 14] on button "Cancel" at bounding box center [1125, 14] width 31 height 14
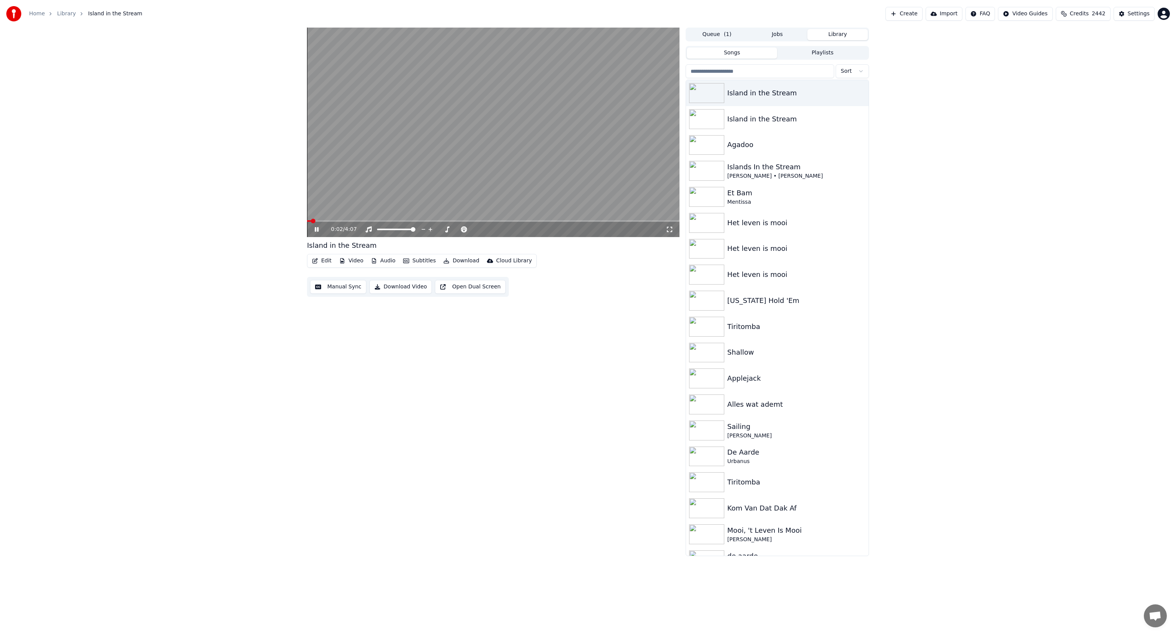
click at [317, 229] on icon at bounding box center [317, 229] width 4 height 5
click at [323, 261] on button "Edit" at bounding box center [322, 260] width 26 height 11
click at [333, 280] on div "Edit Lyrics Edit Metadata Trim Style Editor Manual Sync Manual Sync (Legacy) Ma…" at bounding box center [347, 329] width 81 height 121
click at [786, 172] on div "Islands In the Stream" at bounding box center [792, 167] width 131 height 11
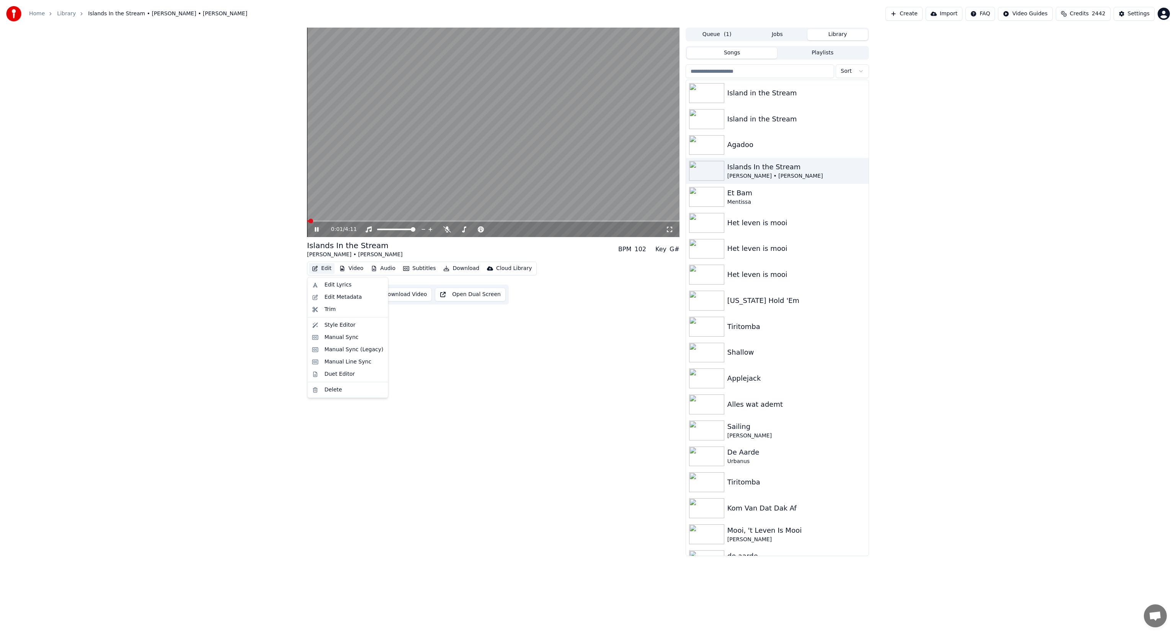
click at [323, 268] on button "Edit" at bounding box center [322, 268] width 26 height 11
click at [337, 286] on div "Edit Lyrics" at bounding box center [337, 285] width 27 height 8
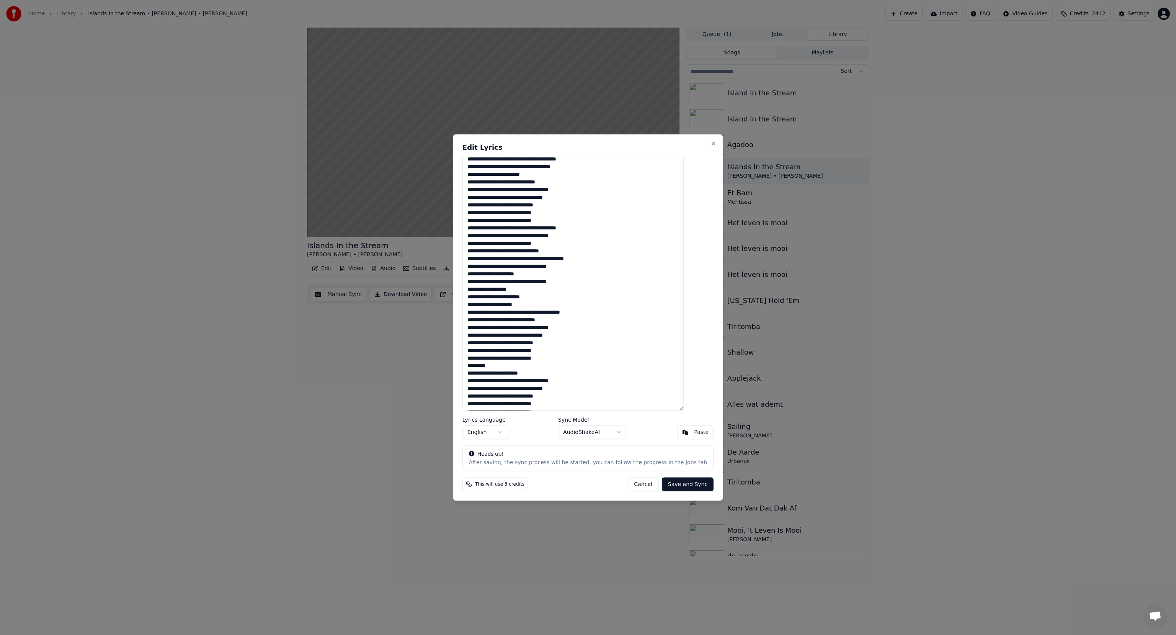
scroll to position [112, 0]
drag, startPoint x: 482, startPoint y: 165, endPoint x: 562, endPoint y: 470, distance: 314.8
click at [562, 470] on div "Edit Lyrics Lyrics Language English Sync Model AudioShakeAI Paste Heads up! Aft…" at bounding box center [588, 317] width 270 height 366
click at [630, 484] on button "Cancel" at bounding box center [642, 484] width 31 height 14
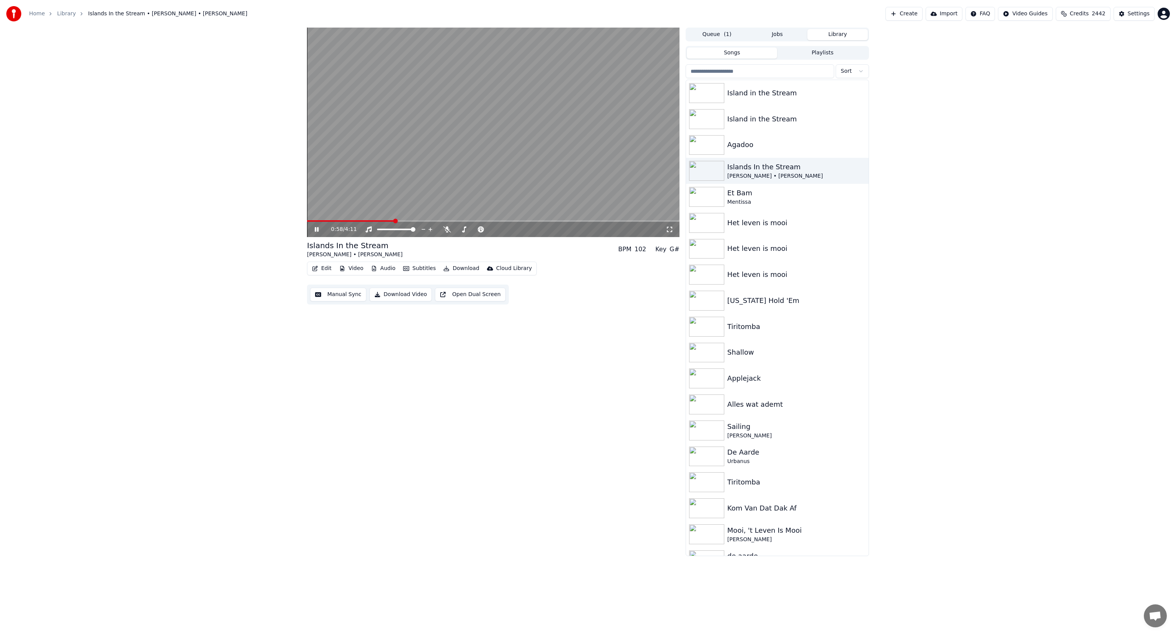
click at [385, 186] on video at bounding box center [493, 132] width 372 height 209
